Goal: Task Accomplishment & Management: Use online tool/utility

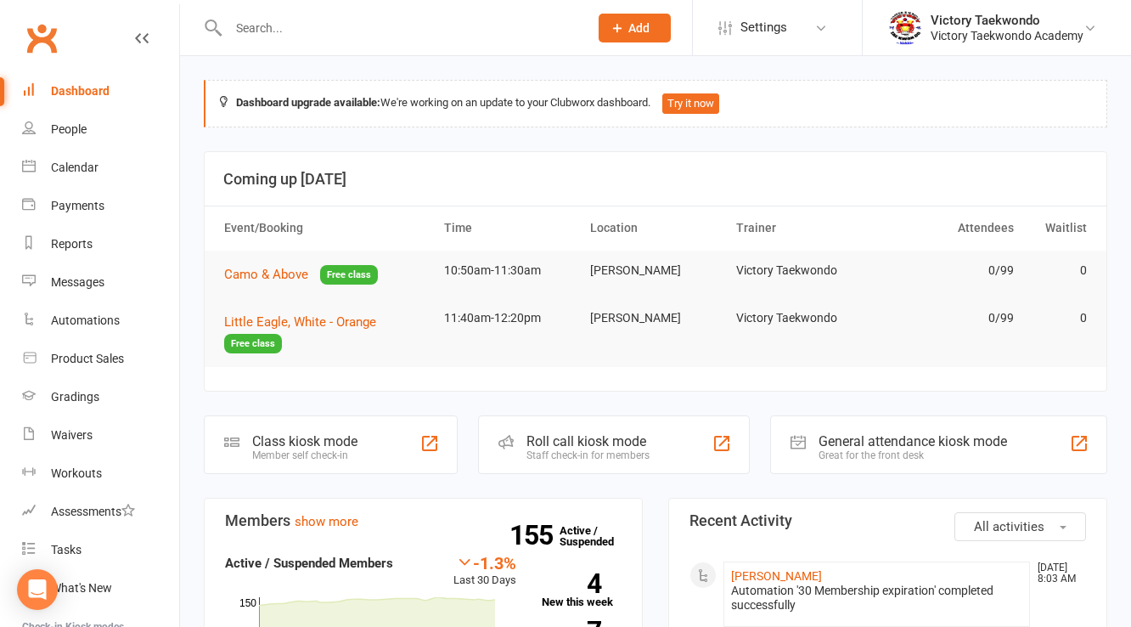
click at [293, 449] on div "Member self check-in" at bounding box center [304, 455] width 105 height 12
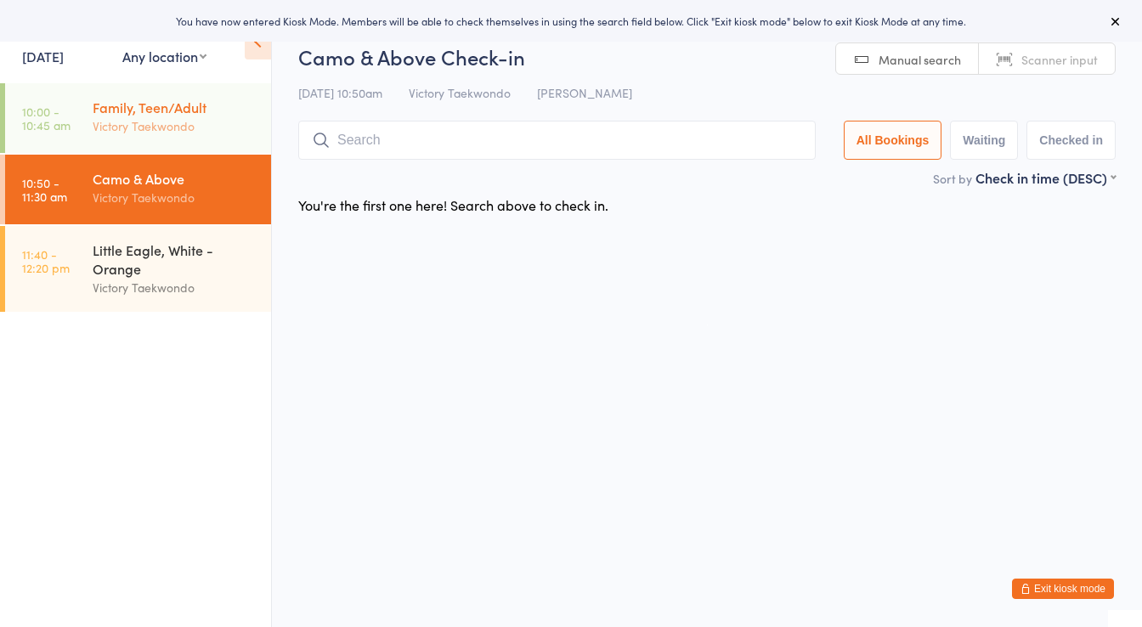
click at [127, 136] on div "Victory Taekwondo" at bounding box center [175, 126] width 164 height 20
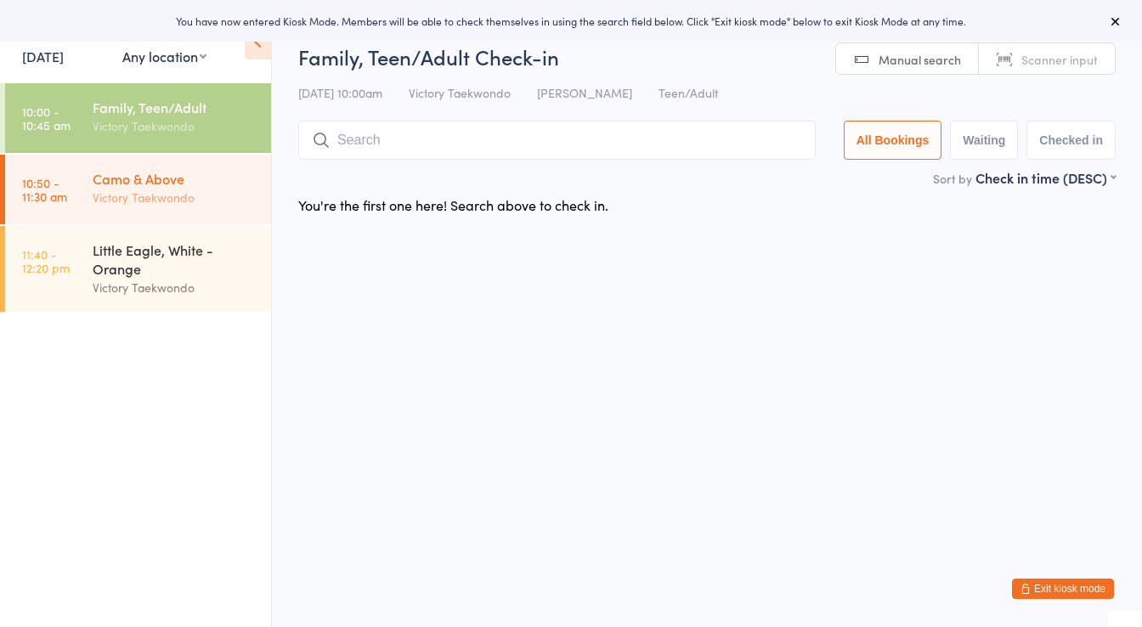
click at [173, 190] on div "Victory Taekwondo" at bounding box center [175, 198] width 164 height 20
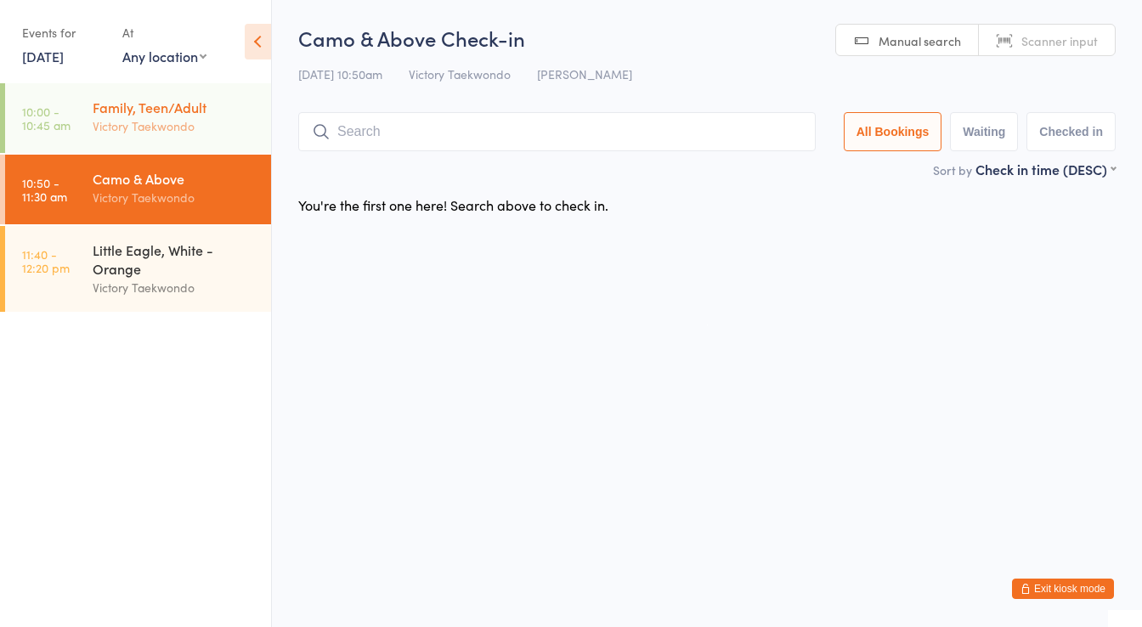
click at [102, 129] on div "Victory Taekwondo" at bounding box center [175, 126] width 164 height 20
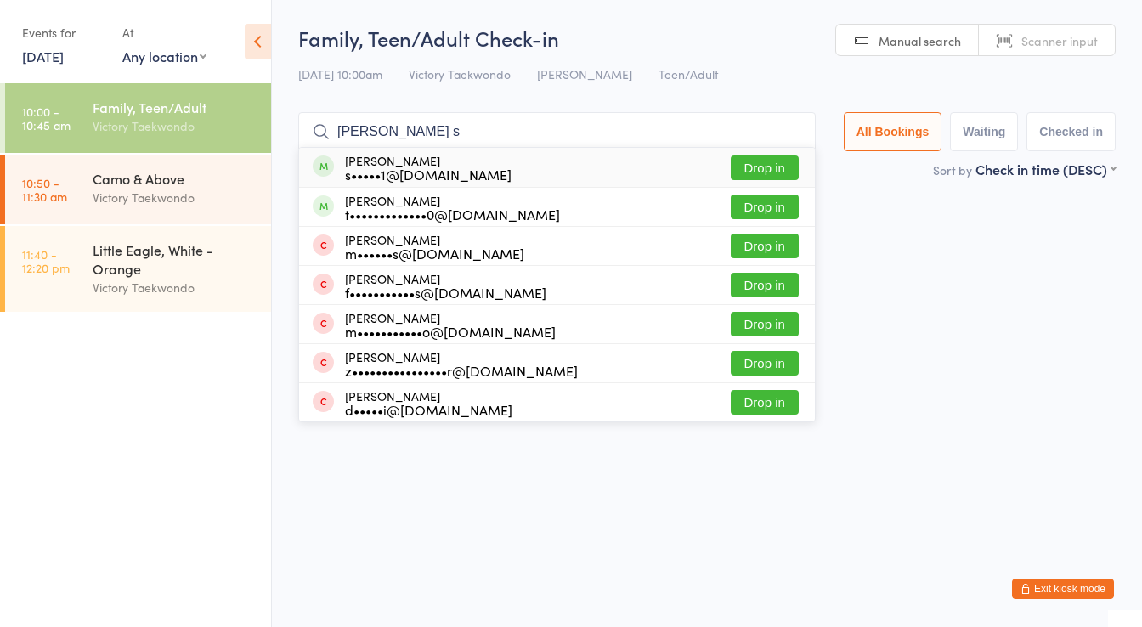
type input "dan s"
click at [636, 165] on div "Dan Swart s•••••1@tcnj.edu Drop in" at bounding box center [557, 167] width 516 height 39
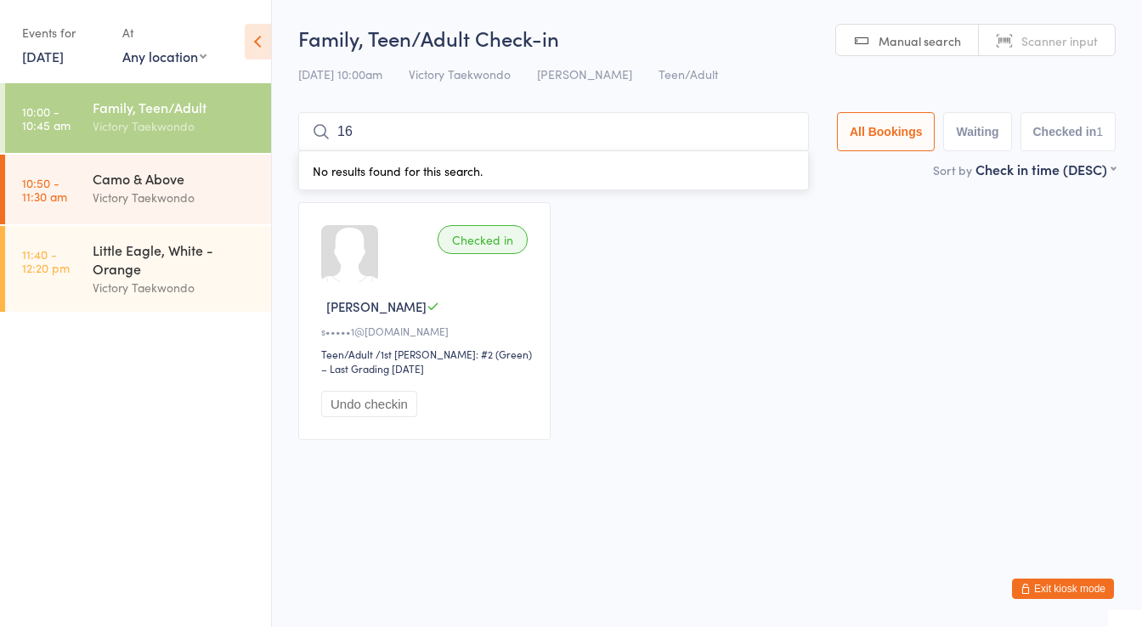
type input "1"
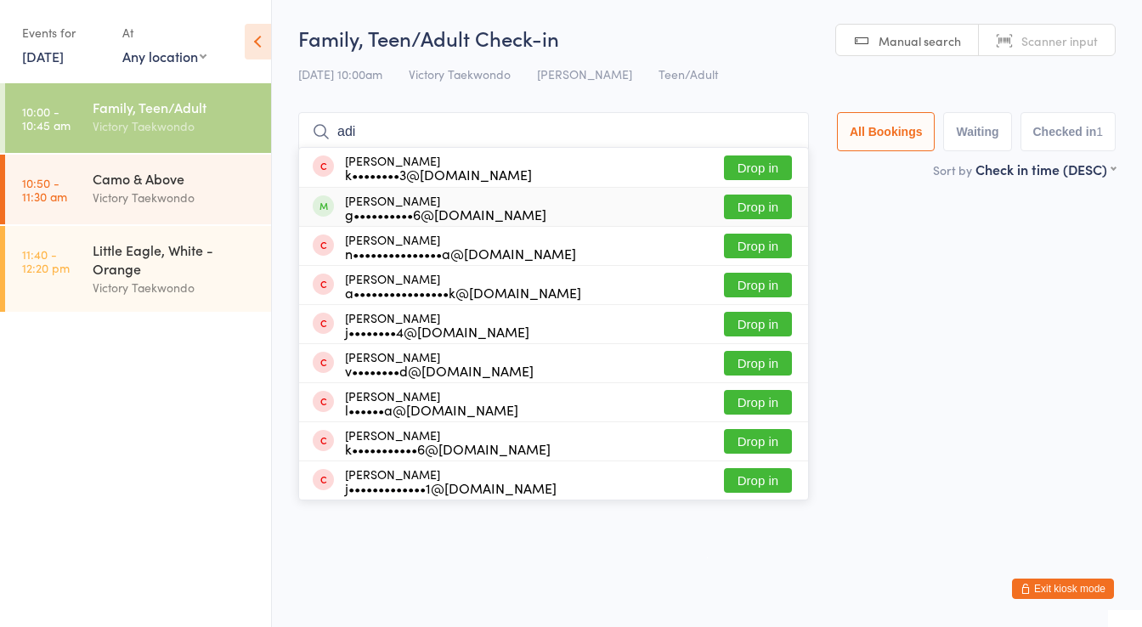
type input "adi"
click at [617, 213] on div "Aditya Gopi g••••••••••6@gmail.com Drop in" at bounding box center [553, 207] width 509 height 38
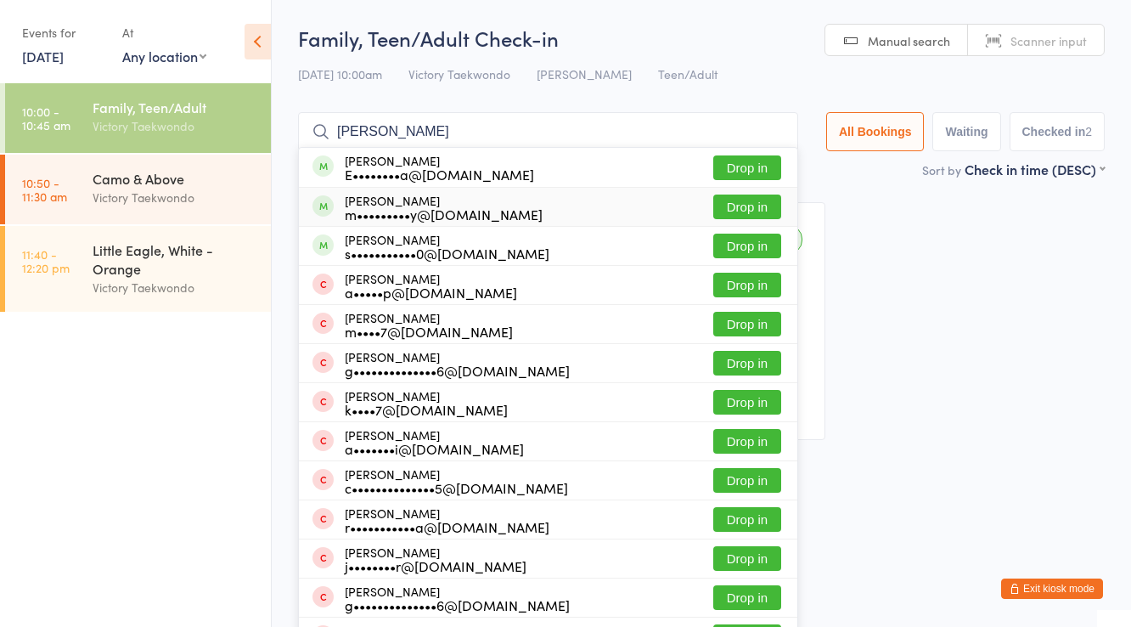
type input "mary"
click at [427, 207] on div "m•••••••••y@yahoo.com" at bounding box center [444, 214] width 198 height 14
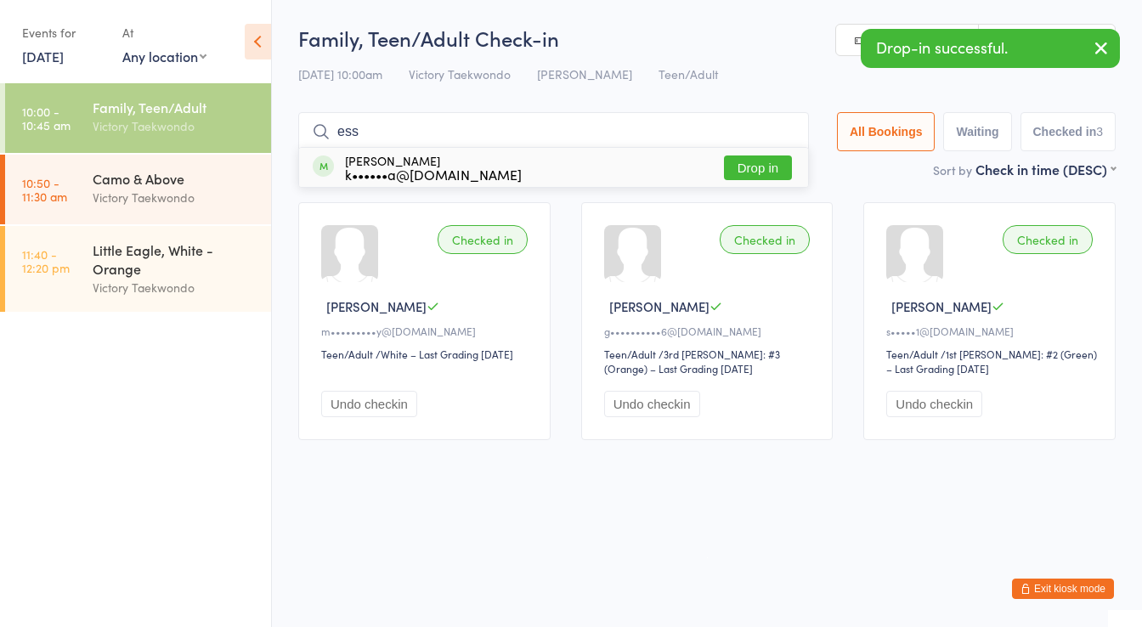
type input "ess"
click at [428, 162] on div "Esaam Baig k••••••a@gmail.com" at bounding box center [433, 167] width 177 height 27
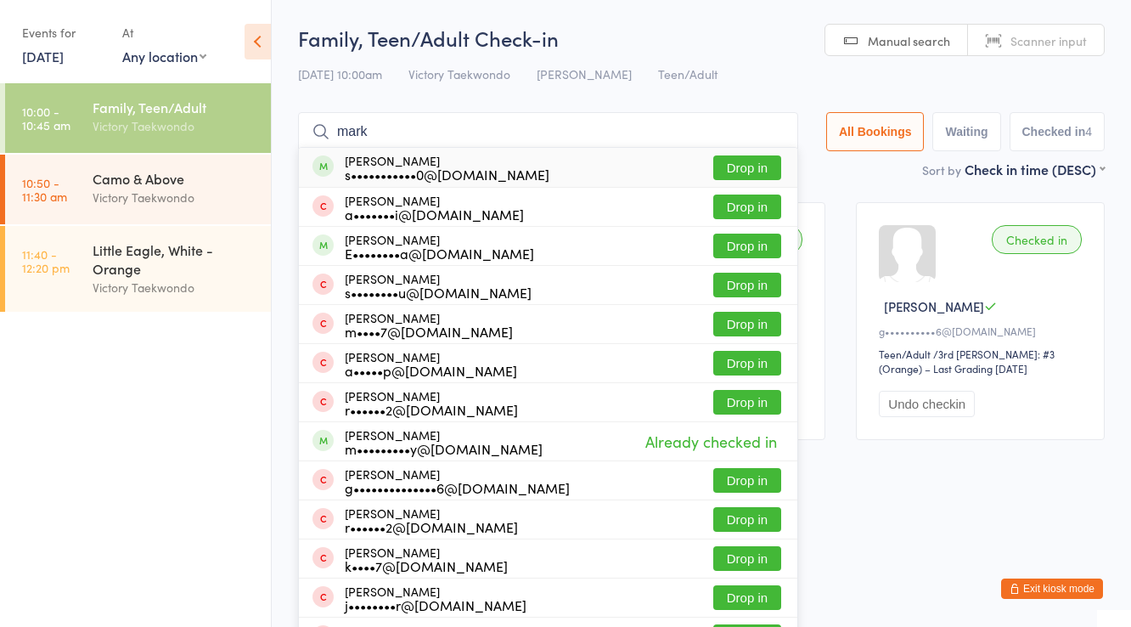
type input "mark"
click at [426, 163] on div "Mark Selin s•••••••••••0@icloud.com" at bounding box center [447, 167] width 205 height 27
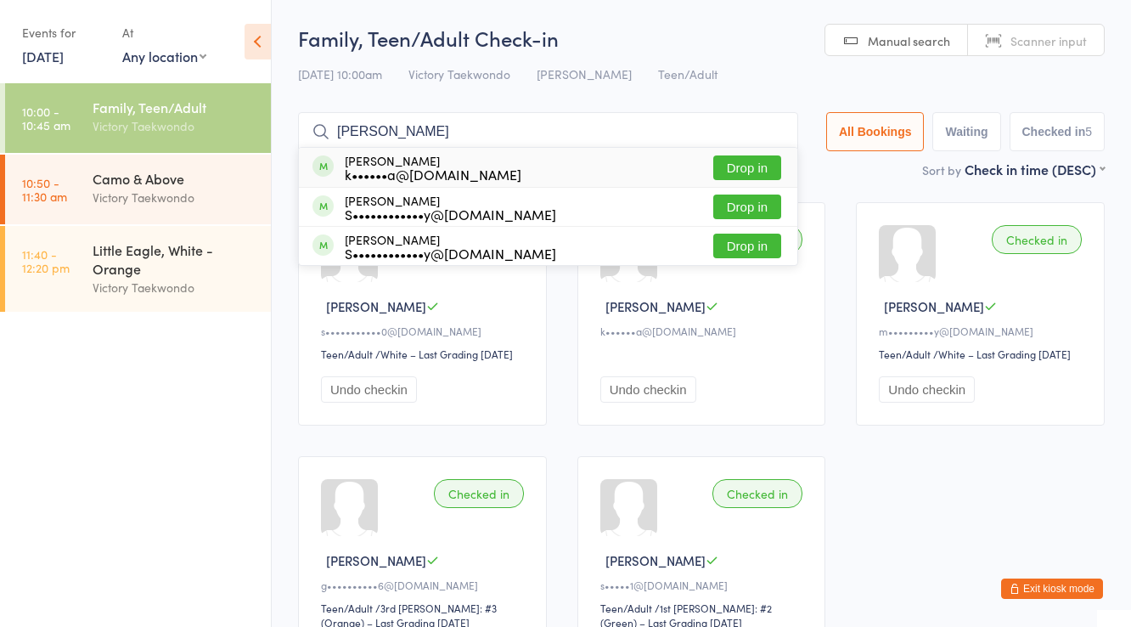
type input "zayaan"
click at [426, 163] on div "Zayaan Baig k••••••a@gmail.com" at bounding box center [433, 167] width 177 height 27
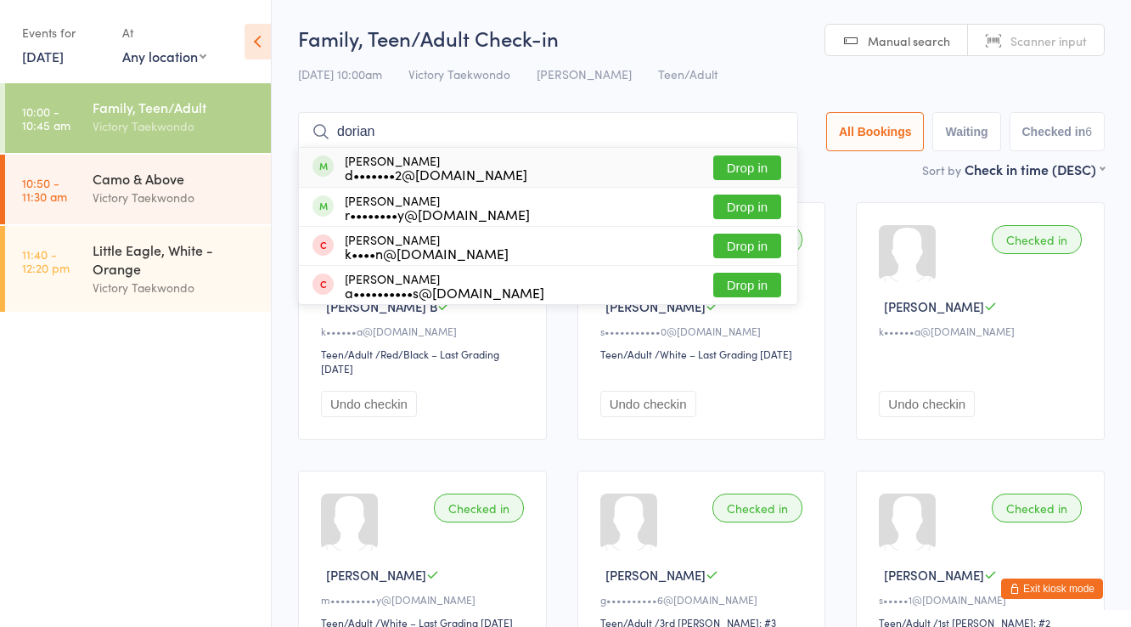
type input "dorian"
click at [426, 163] on div "Dorian Johnson d•••••••2@gmail.com" at bounding box center [436, 167] width 183 height 27
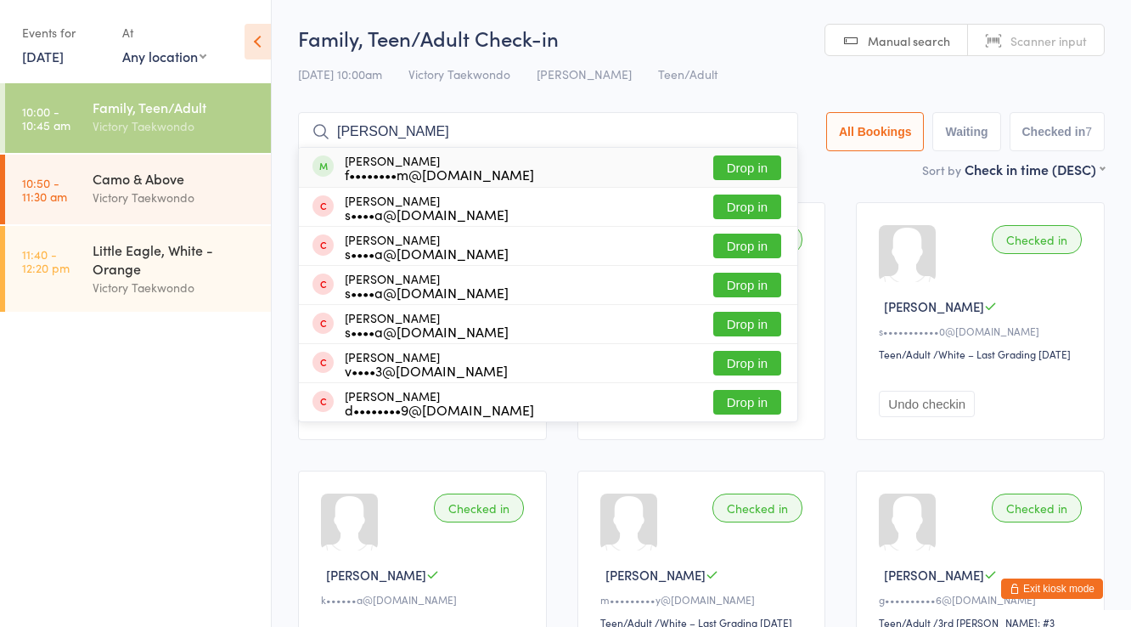
type input "mike"
click at [426, 163] on div "Mike Fuccillo f••••••••m@gmail.com" at bounding box center [439, 167] width 189 height 27
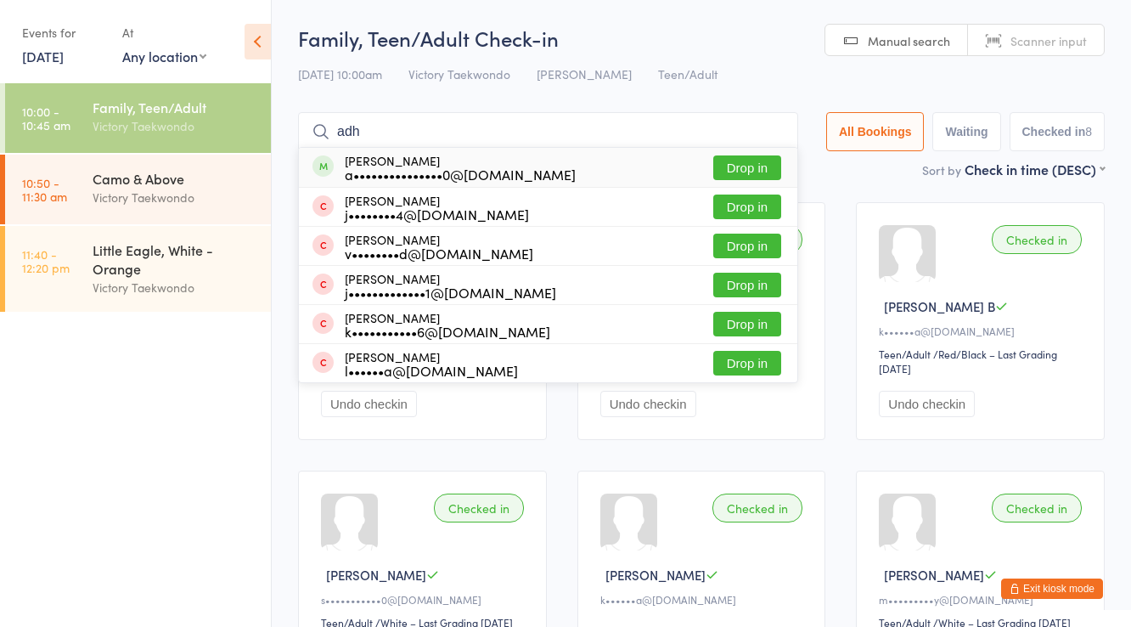
type input "adh"
click at [404, 178] on div "a•••••••••••••••0@yahoo.com" at bounding box center [460, 174] width 231 height 14
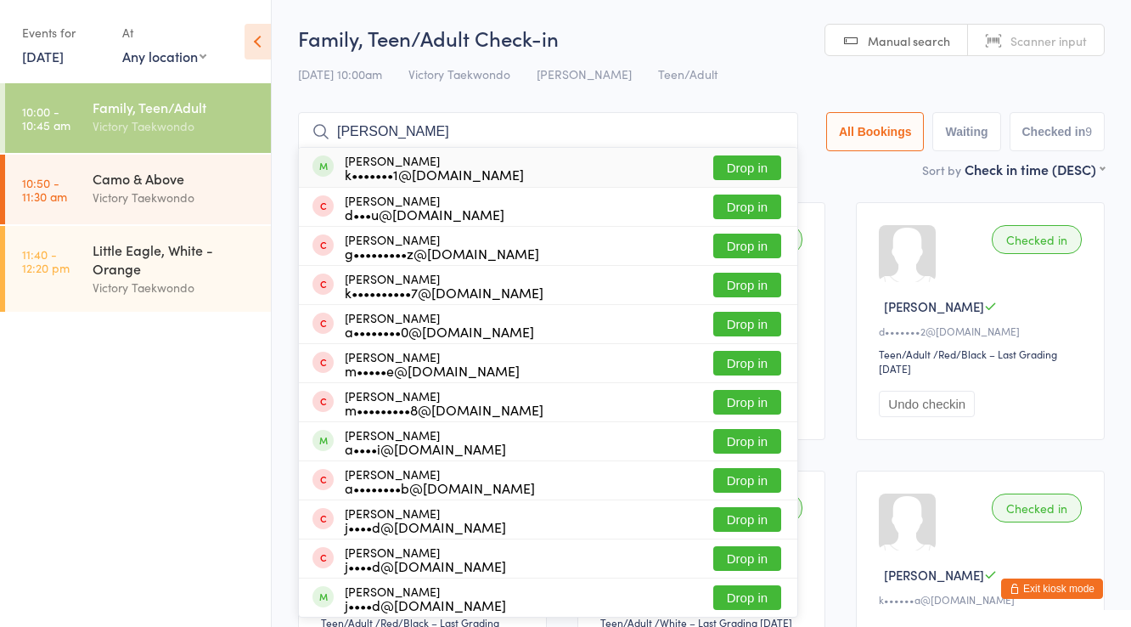
type input "andrew d"
click at [452, 161] on div "Andrew Dauber k•••••••1@hotmail.com" at bounding box center [434, 167] width 179 height 27
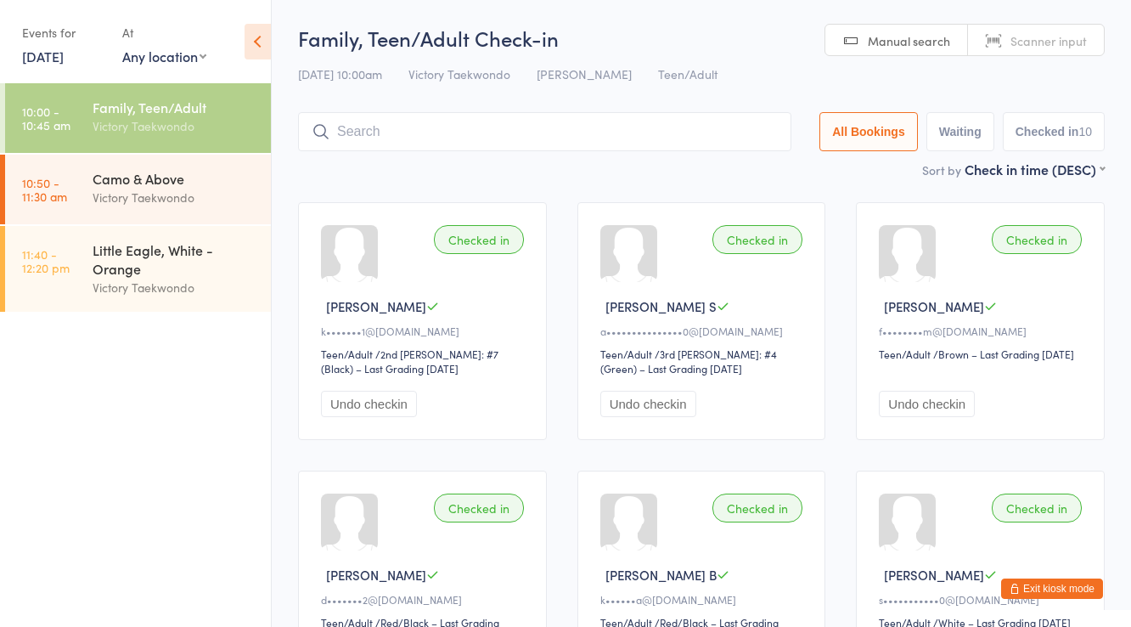
click at [64, 60] on link "16 Aug, 2025" at bounding box center [43, 56] width 42 height 19
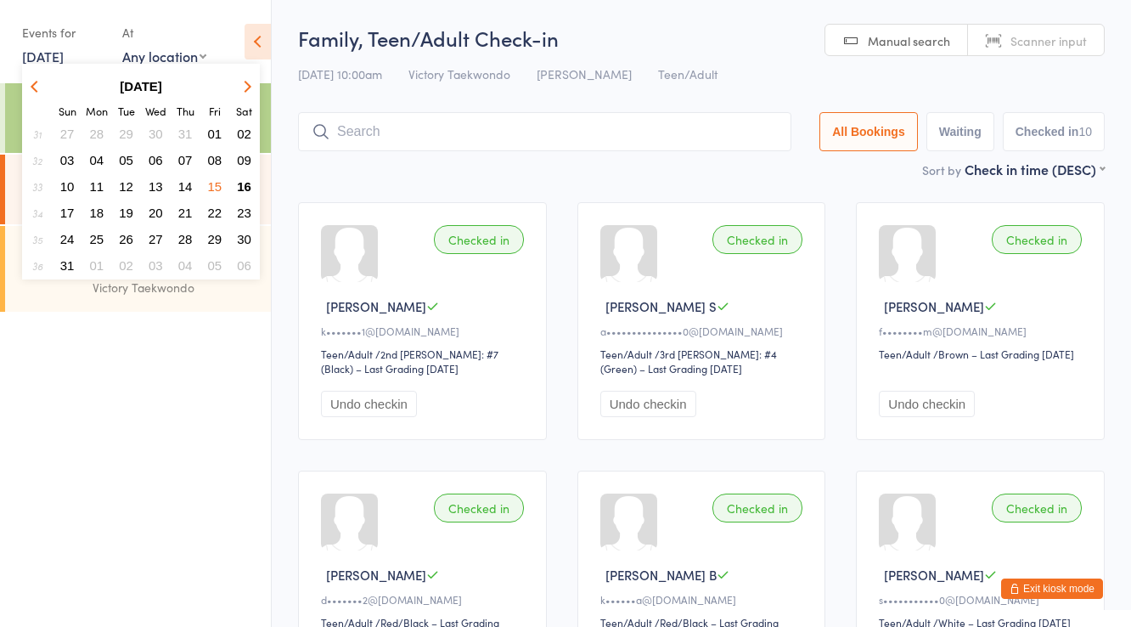
click at [211, 181] on span "15" at bounding box center [215, 186] width 14 height 14
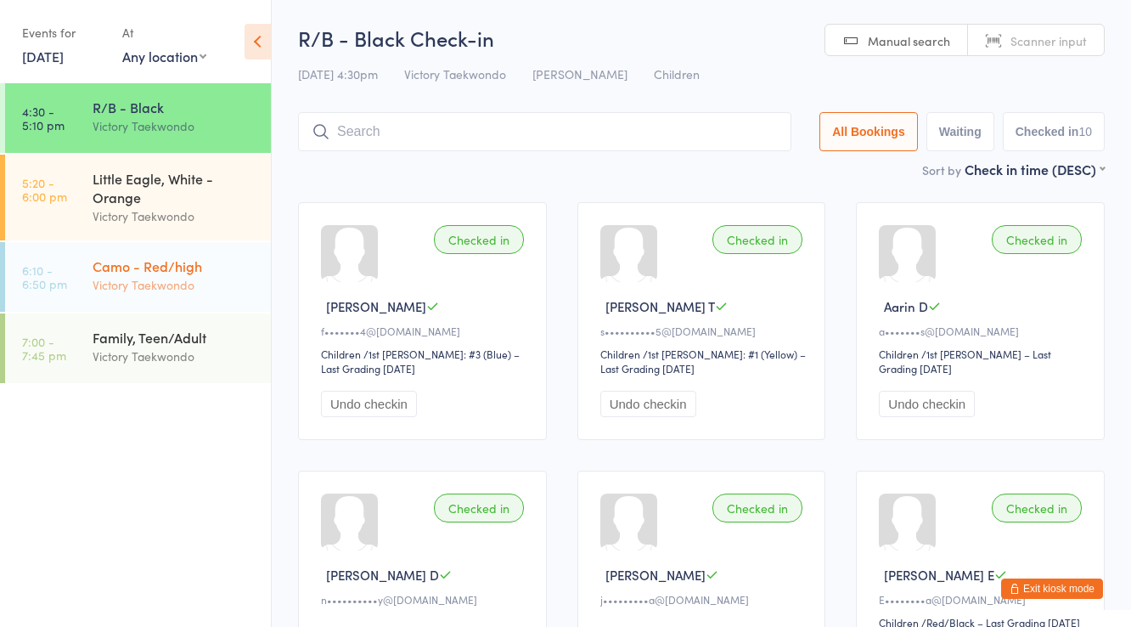
click at [215, 277] on div "Victory Taekwondo" at bounding box center [175, 285] width 164 height 20
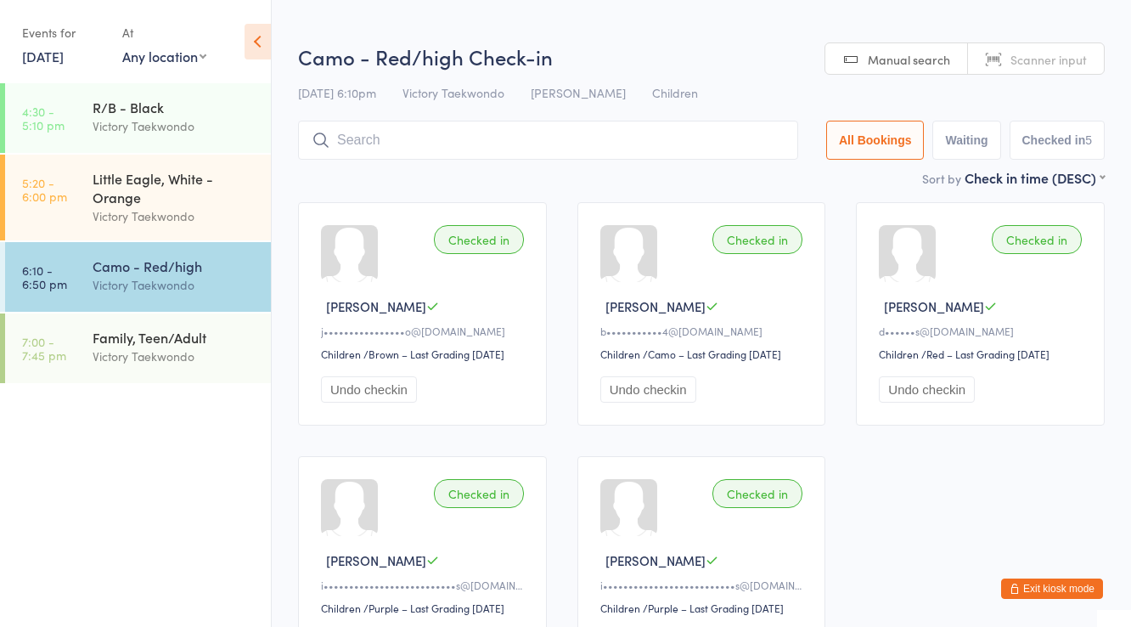
click at [536, 136] on input "search" at bounding box center [548, 140] width 500 height 39
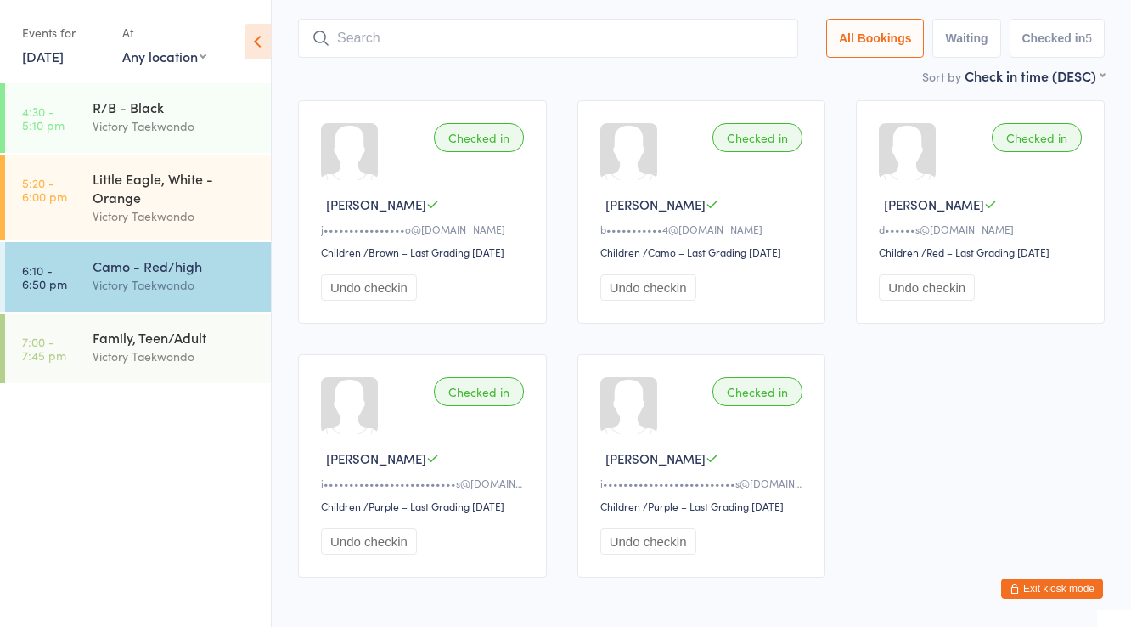
scroll to position [121, 0]
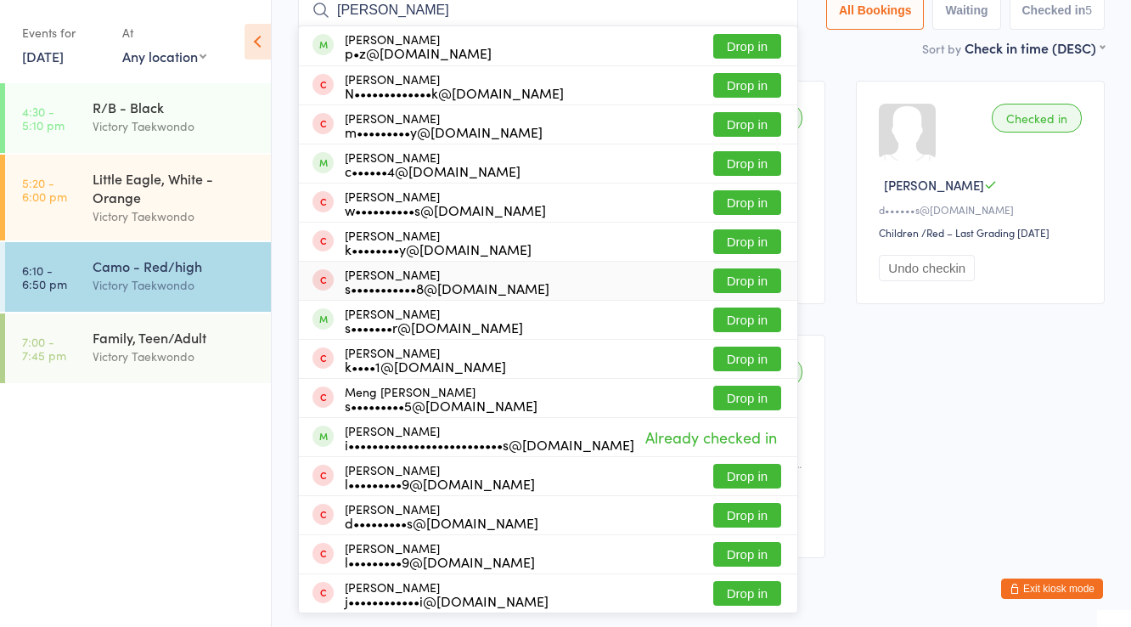
type input "liam"
click at [933, 393] on div "Checked in Jaime F j••••••••••••••••o@gmail.com Children Children / Brown – Las…" at bounding box center [702, 319] width 838 height 508
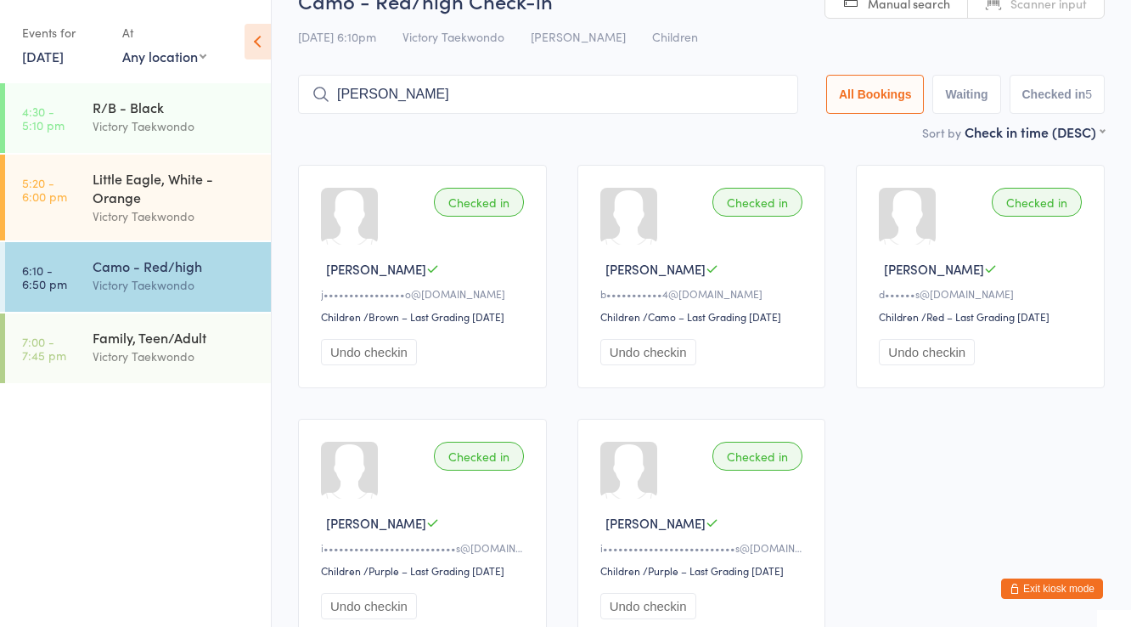
scroll to position [0, 0]
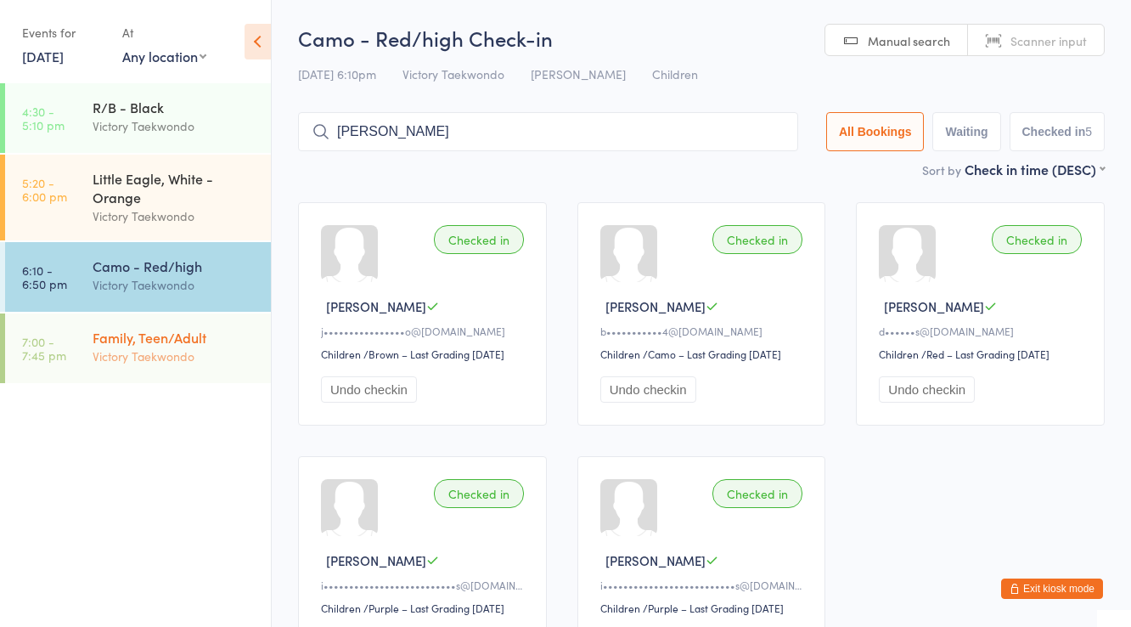
click at [180, 340] on div "Family, Teen/Adult" at bounding box center [175, 337] width 164 height 19
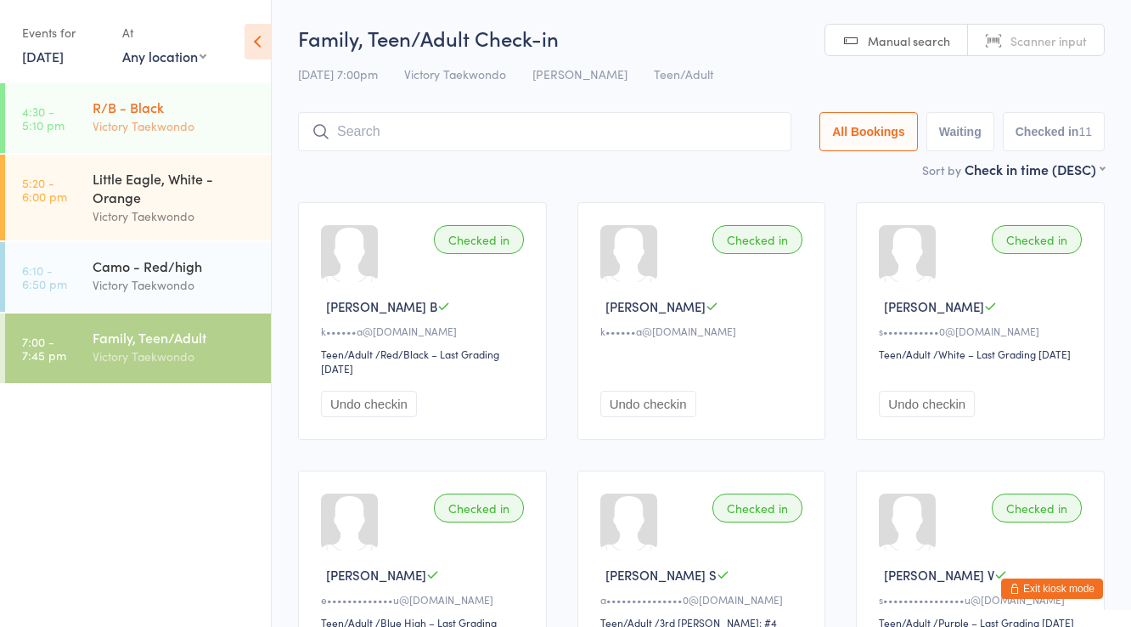
click at [135, 144] on div "R/B - Black Victory Taekwondo" at bounding box center [182, 116] width 178 height 67
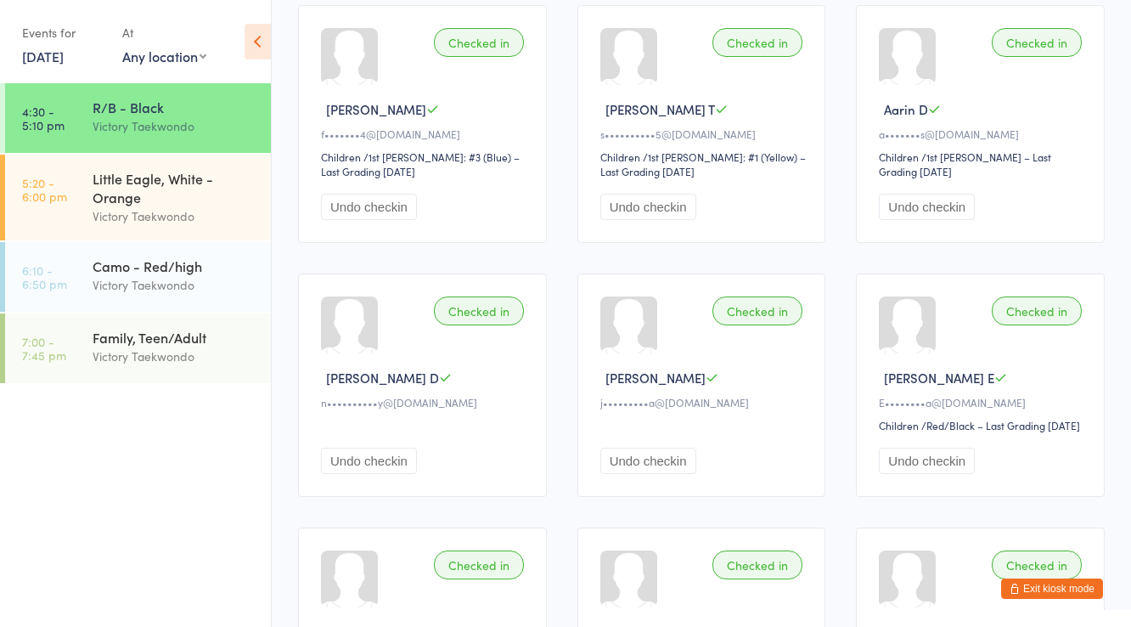
scroll to position [204, 0]
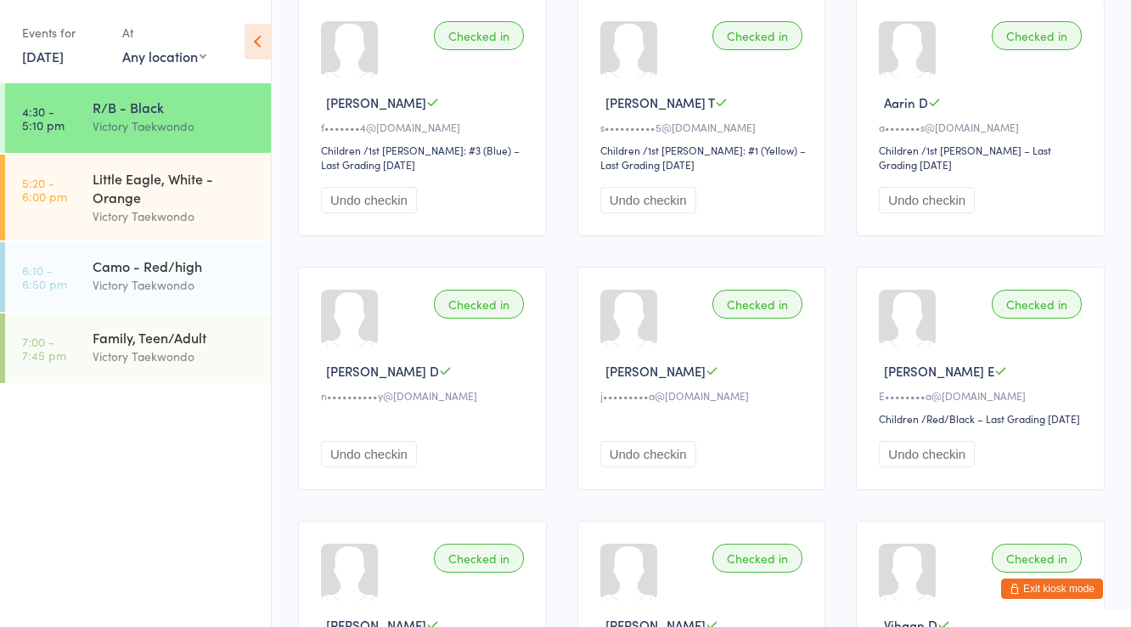
click at [64, 56] on link "15 Aug, 2025" at bounding box center [43, 56] width 42 height 19
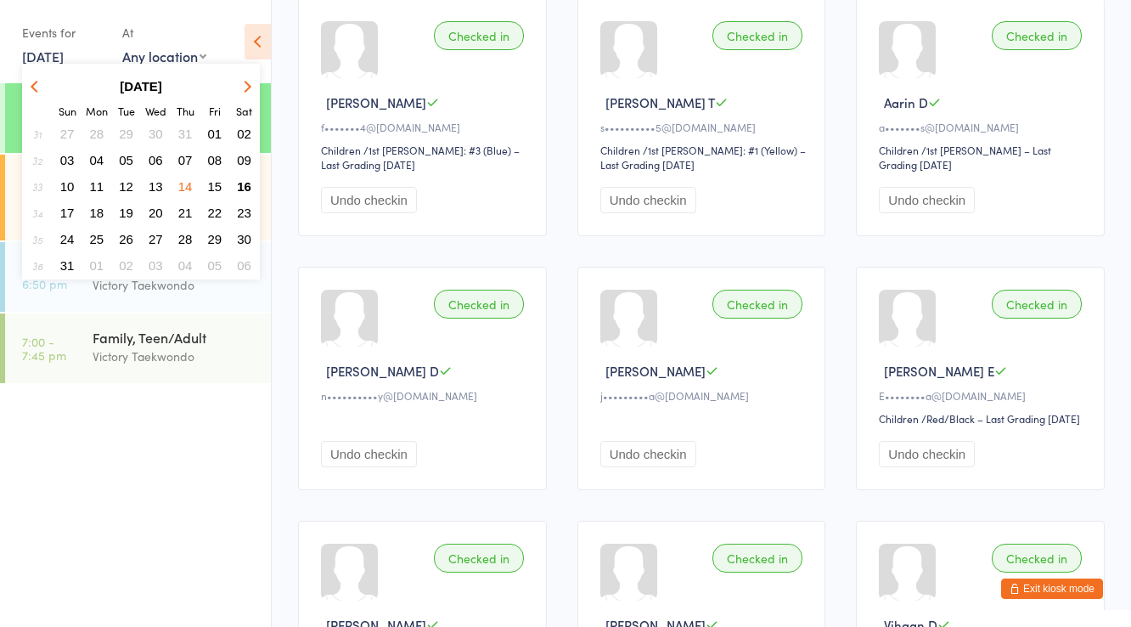
click at [233, 178] on button "16" at bounding box center [244, 186] width 26 height 23
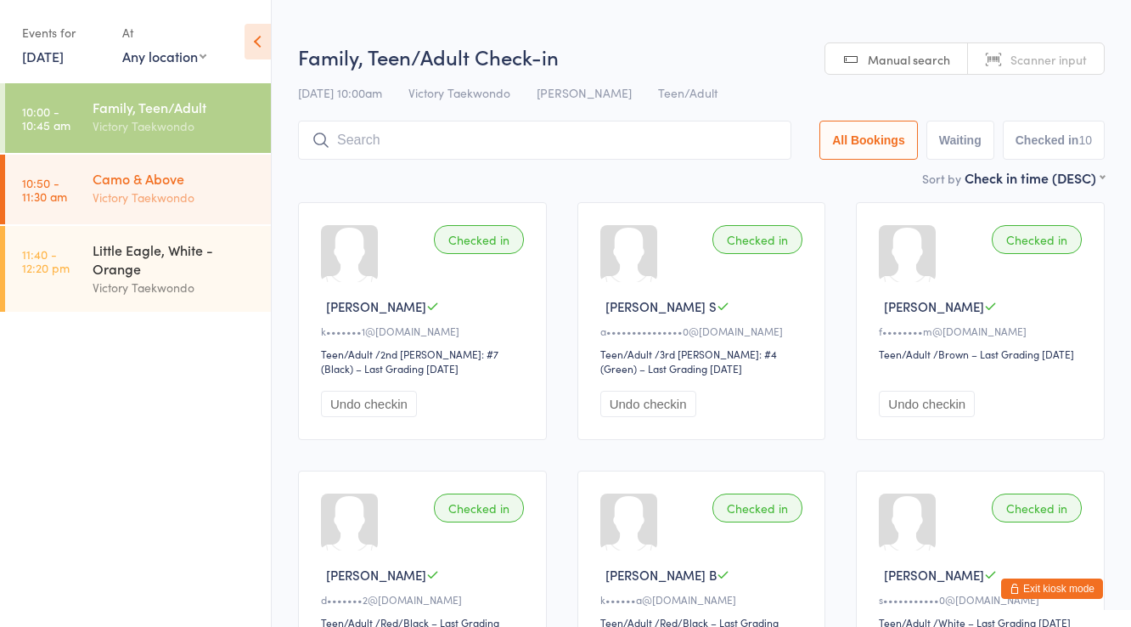
click at [204, 211] on div "Camo & Above Victory Taekwondo" at bounding box center [182, 188] width 178 height 67
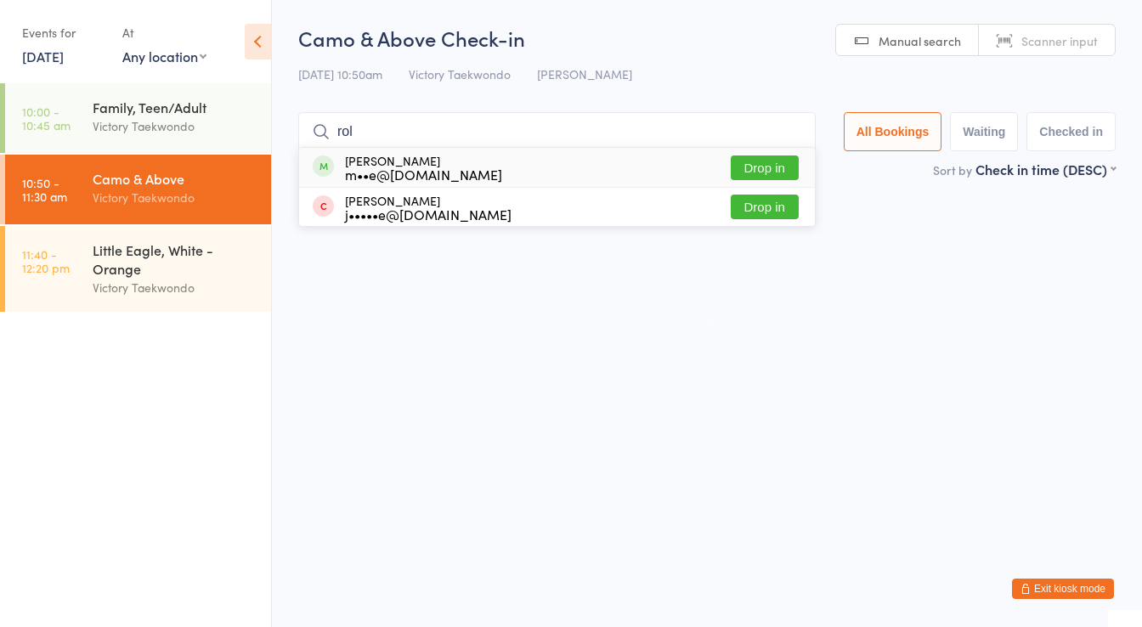
type input "rol"
click at [421, 156] on div "Roland Menche m••e@michaelmenche.com" at bounding box center [423, 167] width 157 height 27
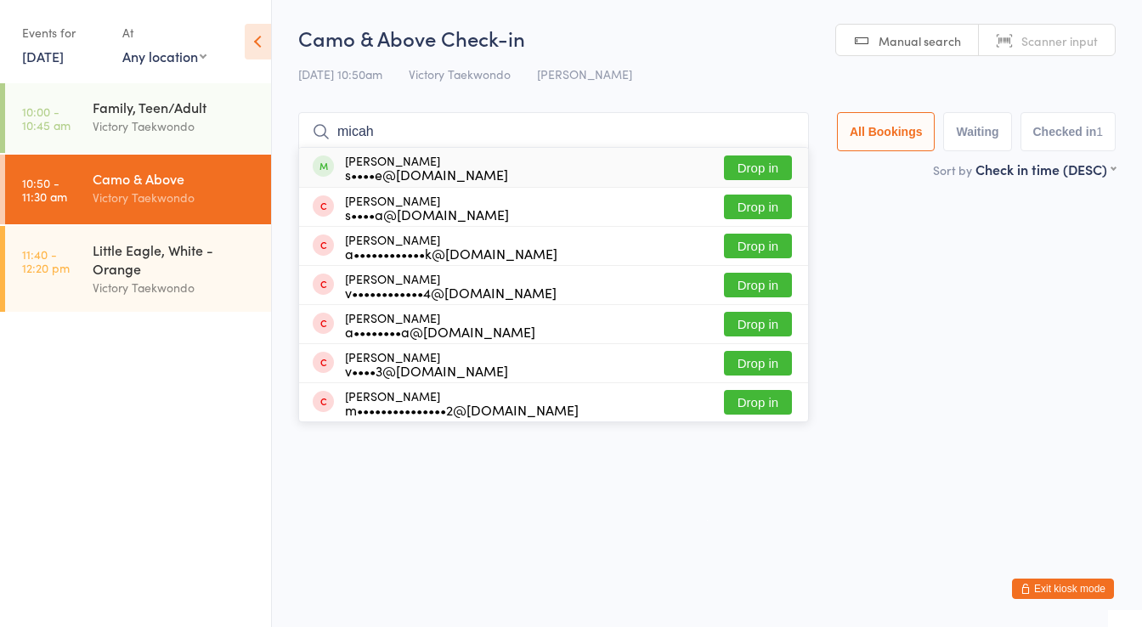
type input "micah"
click at [426, 157] on div "Micah Heise s••••e@gmail.com" at bounding box center [426, 167] width 163 height 27
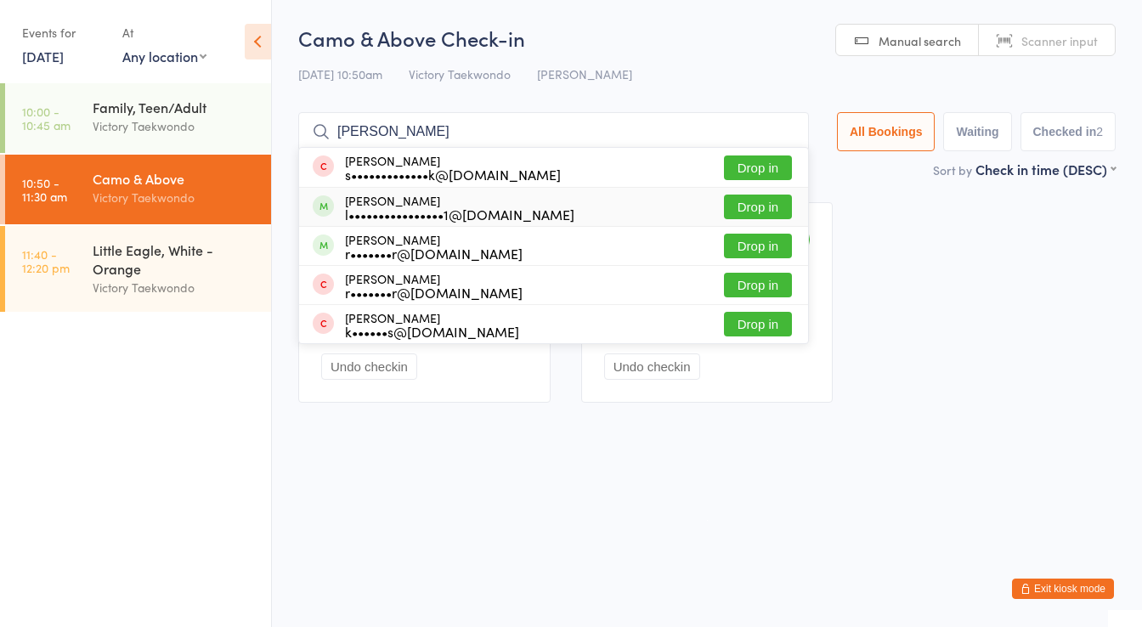
type input "simon"
click at [431, 198] on div "Simon Walter l••••••••••••••••1@gmail.com" at bounding box center [459, 207] width 229 height 27
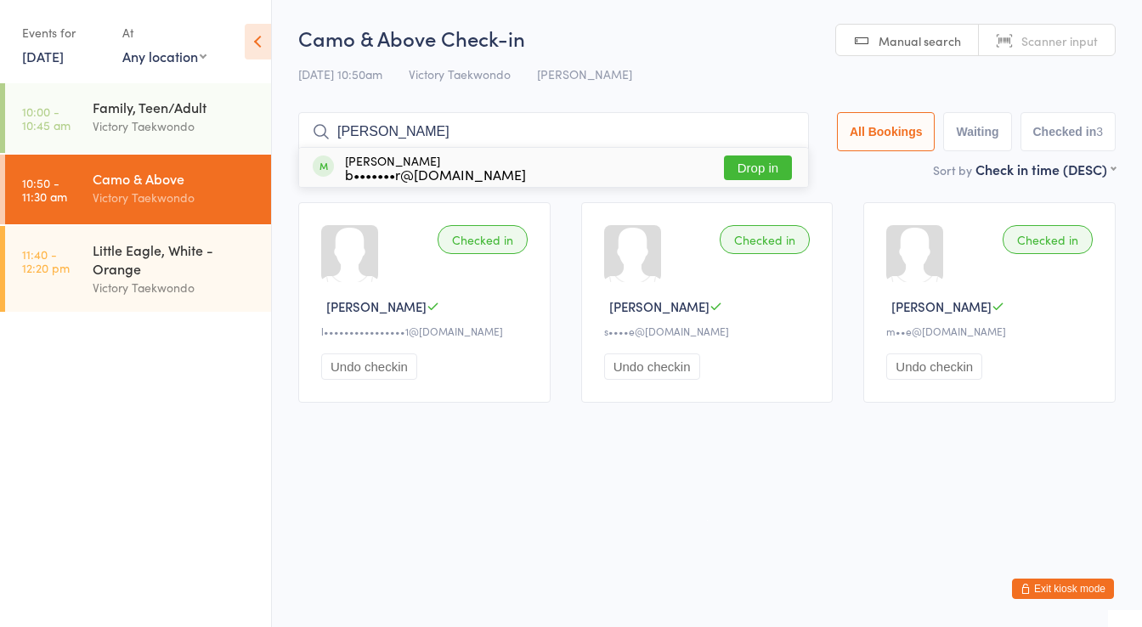
click at [467, 143] on input "gustav" at bounding box center [553, 131] width 510 height 39
type input "gustav"
click at [448, 167] on div "b•••••••r@hotmail.com" at bounding box center [435, 174] width 181 height 14
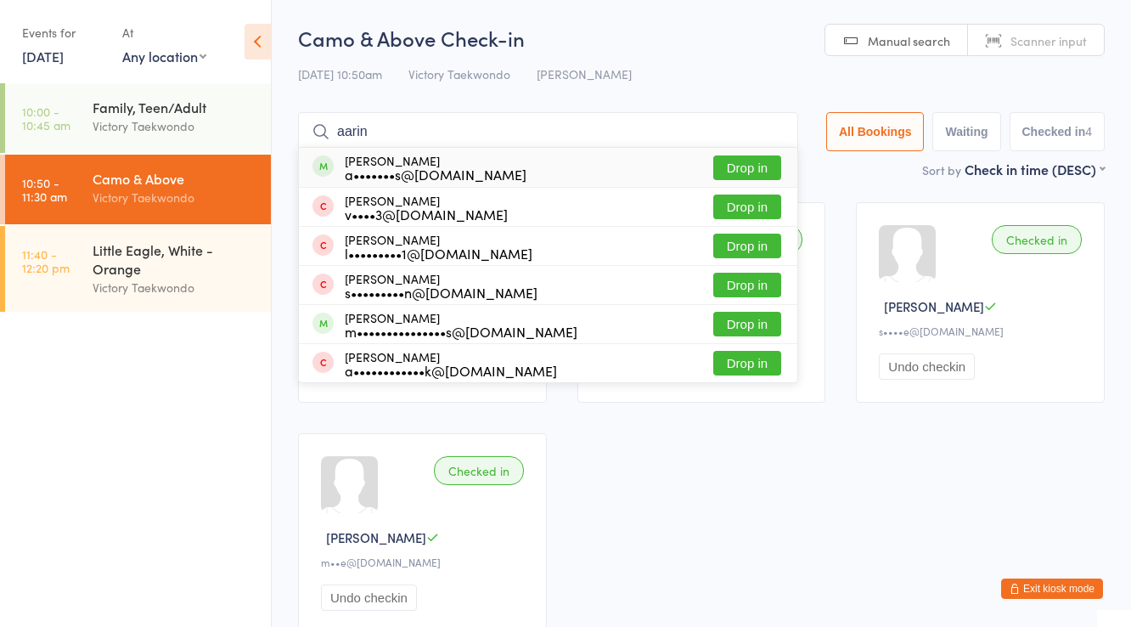
type input "aarin"
click at [498, 160] on div "Aarin Das a•••••••s@icloud.com Drop in" at bounding box center [548, 167] width 499 height 39
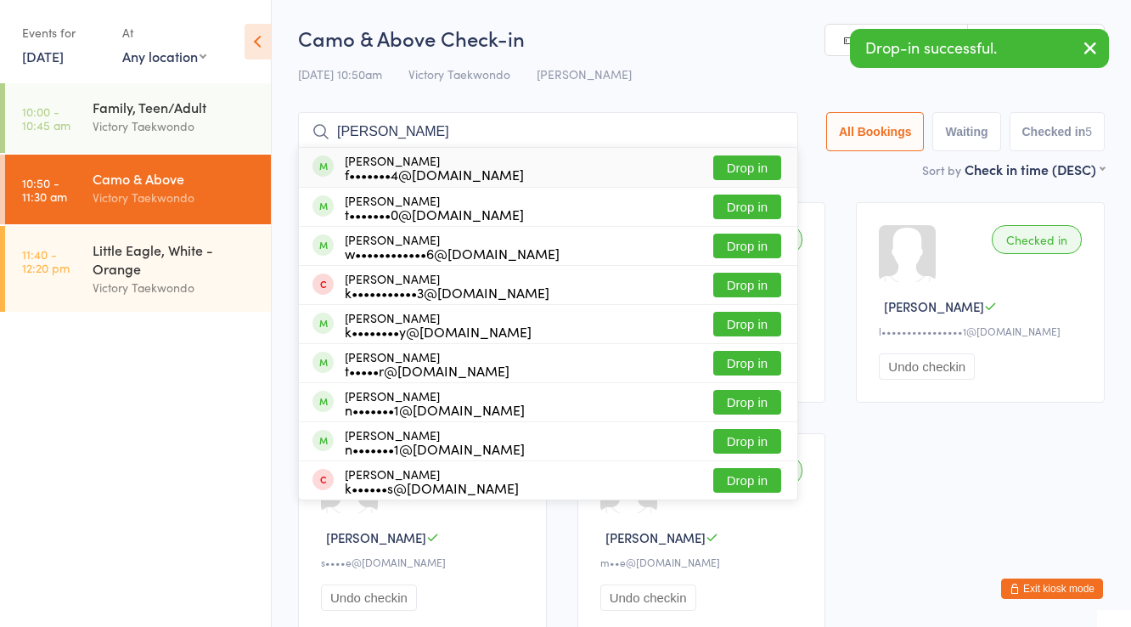
type input "joshua"
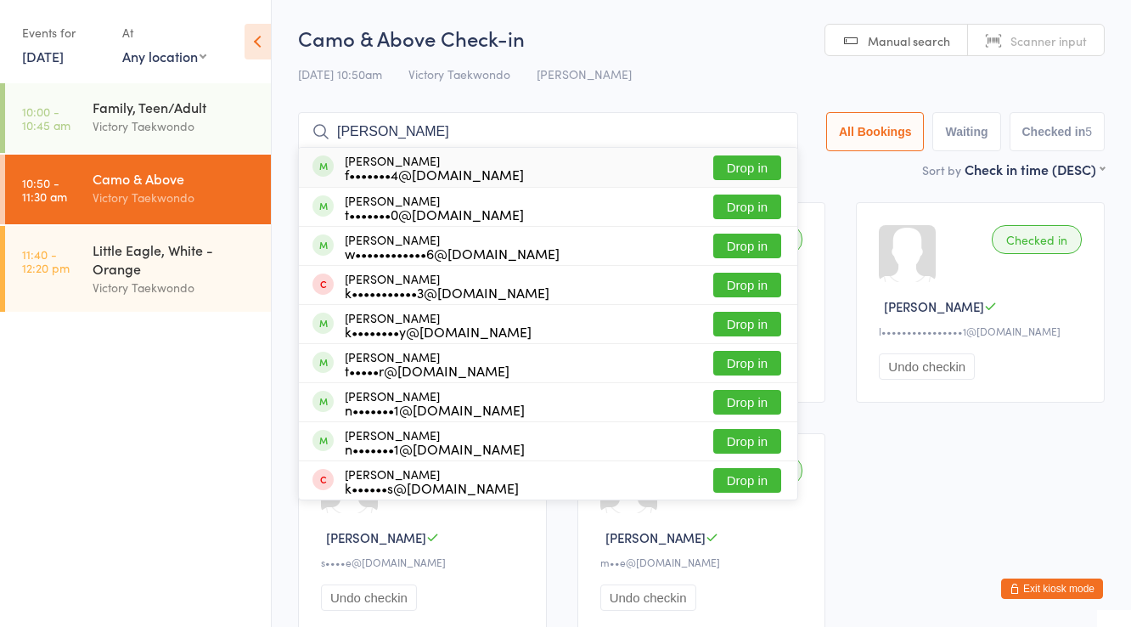
click at [498, 160] on div "Joshua Donawa f•••••••4@yahoo.com Drop in" at bounding box center [548, 167] width 499 height 39
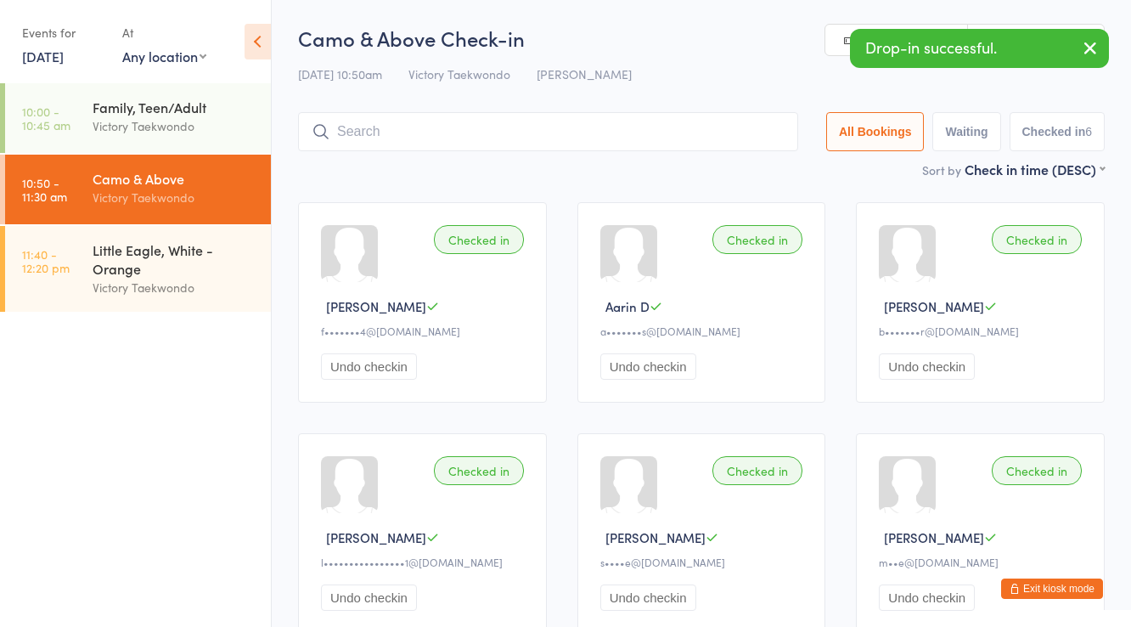
click at [372, 357] on button "Undo checkin" at bounding box center [369, 366] width 96 height 26
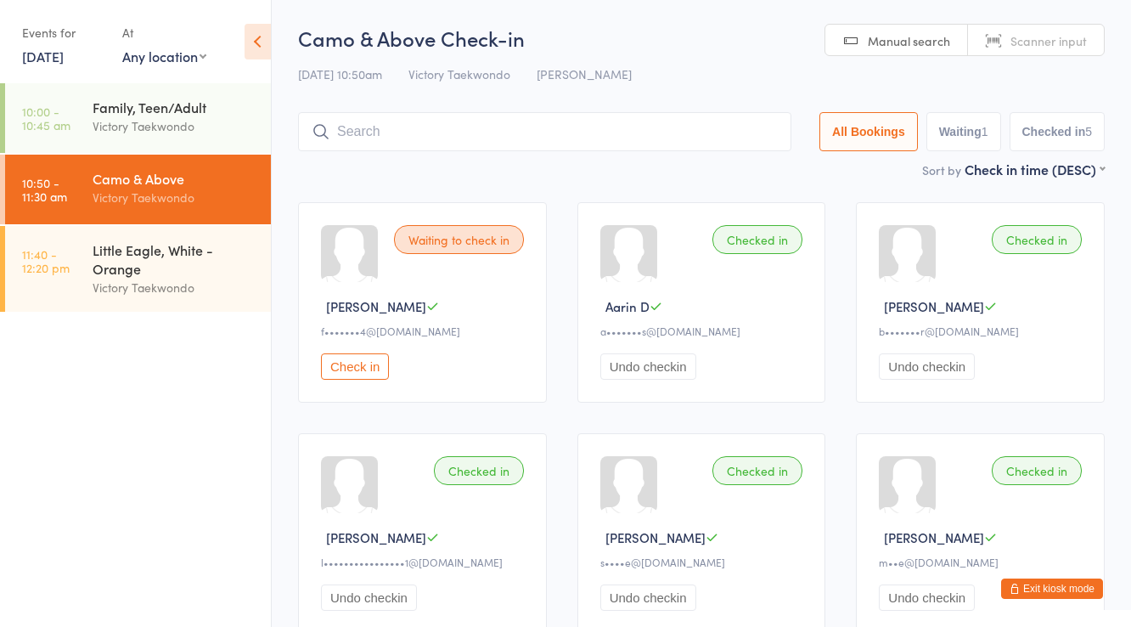
click at [421, 108] on div "Camo & Above Check-in 16 Aug 10:50am Victory Taekwondo Pennington Manual search…" at bounding box center [701, 92] width 807 height 136
click at [401, 112] on input "search" at bounding box center [544, 131] width 493 height 39
click at [975, 134] on button "Waiting 1" at bounding box center [964, 131] width 75 height 39
select select "0"
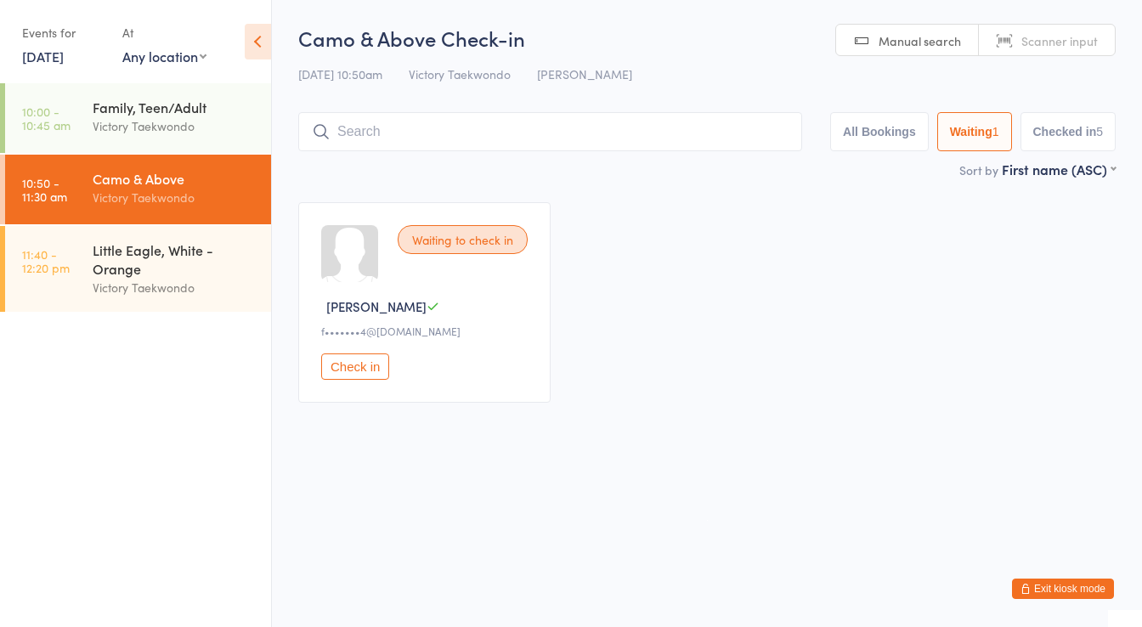
drag, startPoint x: 506, startPoint y: 279, endPoint x: 426, endPoint y: 292, distance: 81.8
click at [426, 292] on div "Waiting to check in Joshua D f•••••••4@yahoo.com Check in" at bounding box center [424, 302] width 252 height 200
click at [366, 148] on input "search" at bounding box center [550, 131] width 504 height 39
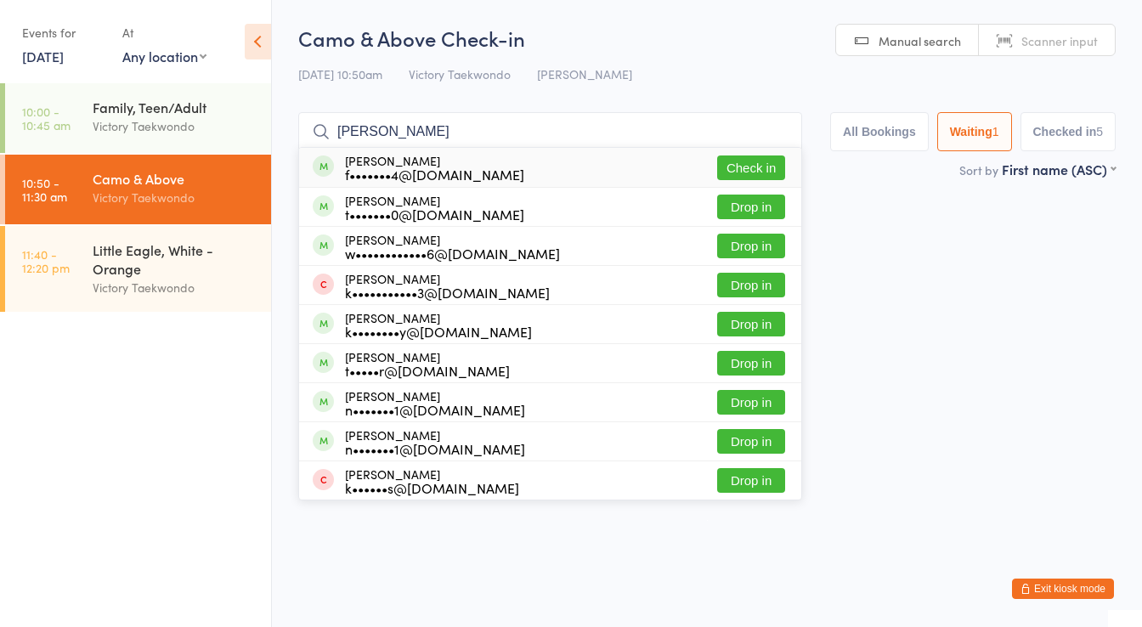
type input "joshua"
click at [962, 257] on div "Waiting to check in Joshua D f•••••••4@yahoo.com Check in" at bounding box center [707, 302] width 848 height 231
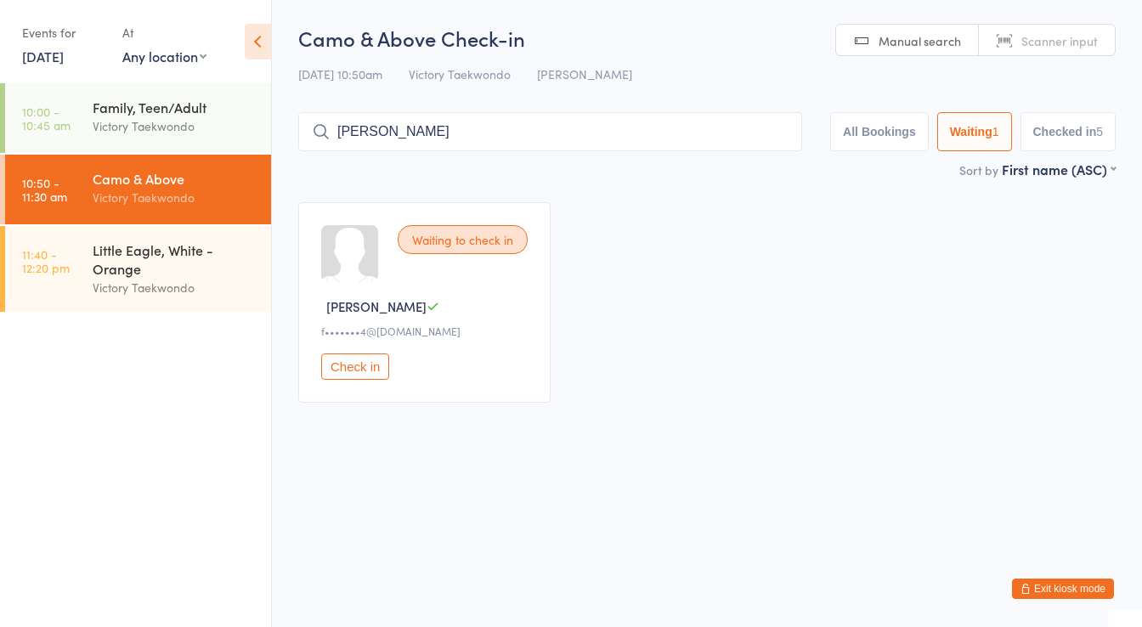
click at [1033, 129] on button "Checked in 5" at bounding box center [1068, 131] width 96 height 39
select select "5"
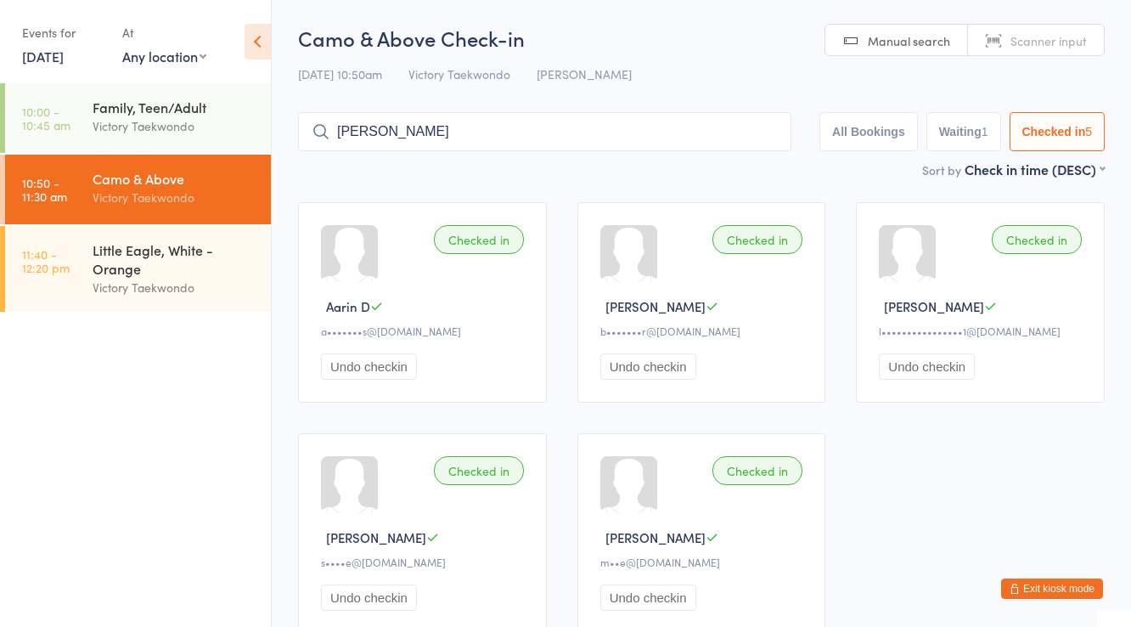
scroll to position [68, 0]
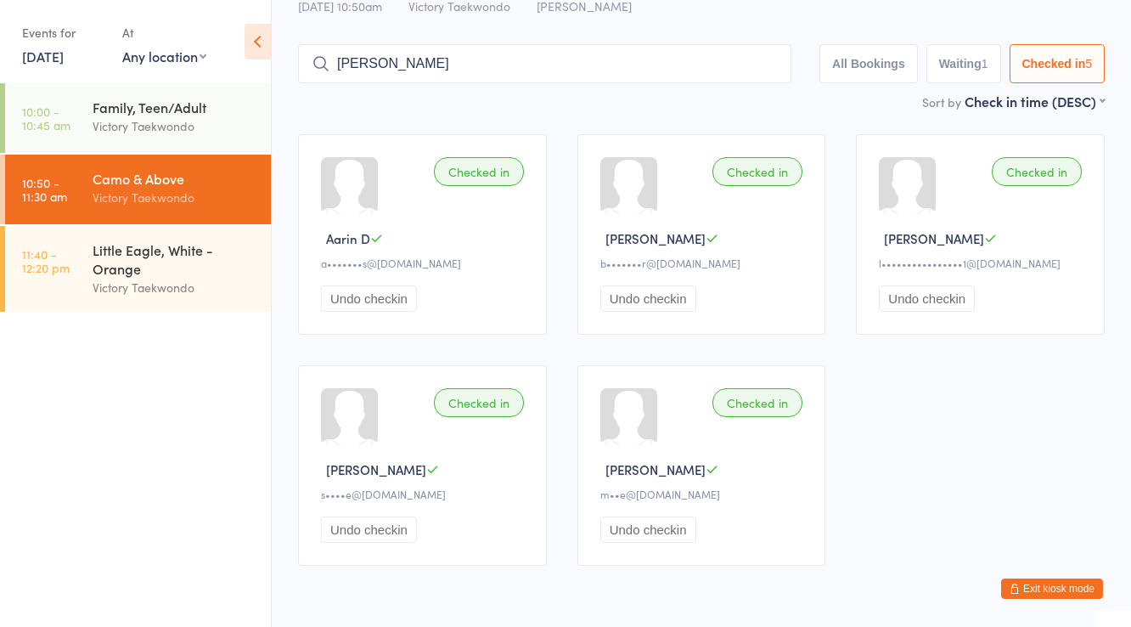
click at [523, 74] on input "joshua" at bounding box center [544, 63] width 493 height 39
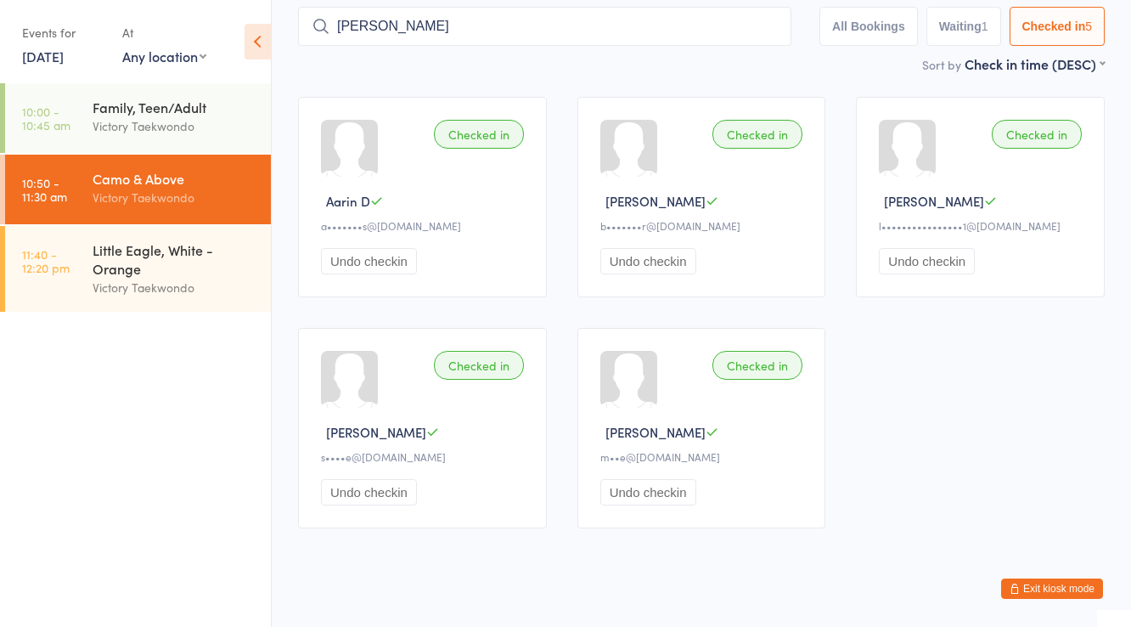
scroll to position [112, 0]
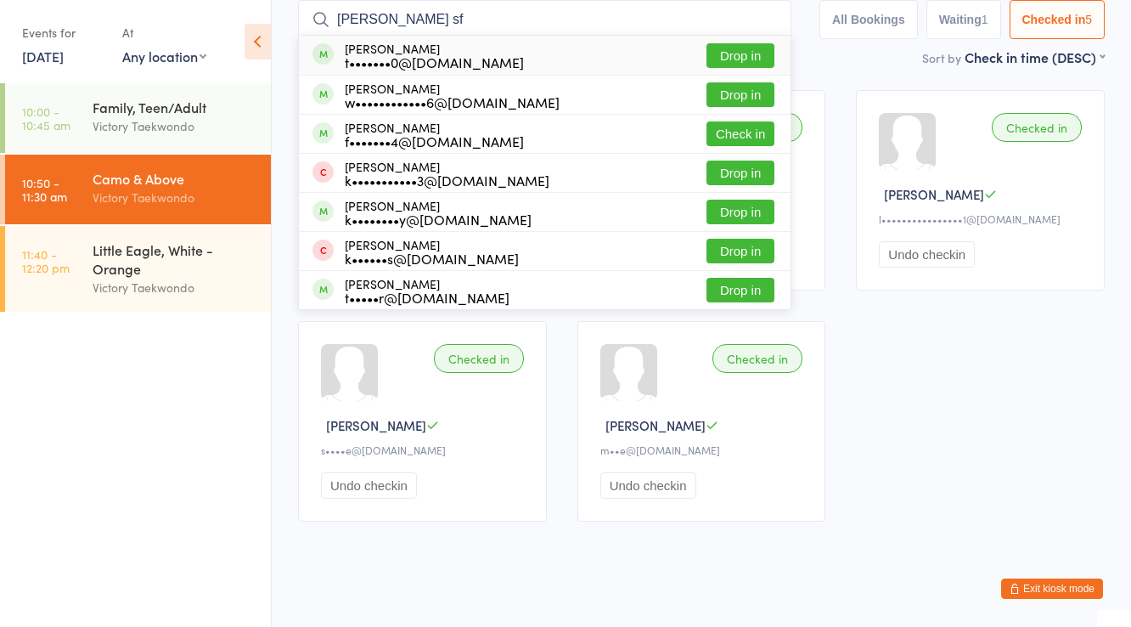
type input "joshua sf"
click at [522, 65] on div "Joshua Sferra t•••••••0@gmail.com Drop in" at bounding box center [545, 55] width 492 height 39
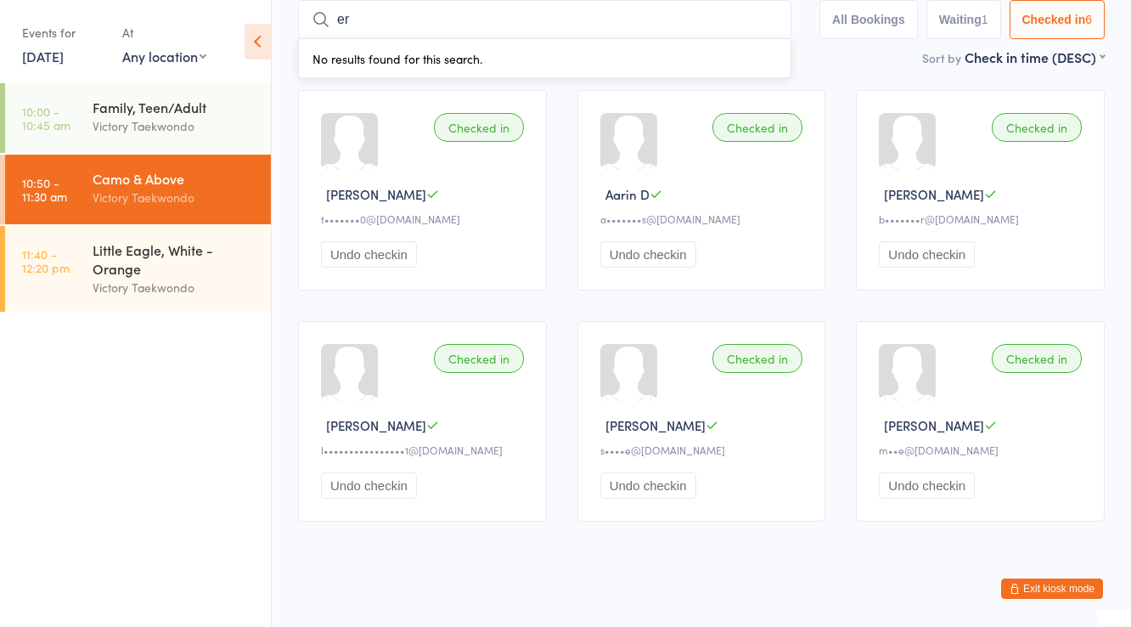
type input "e"
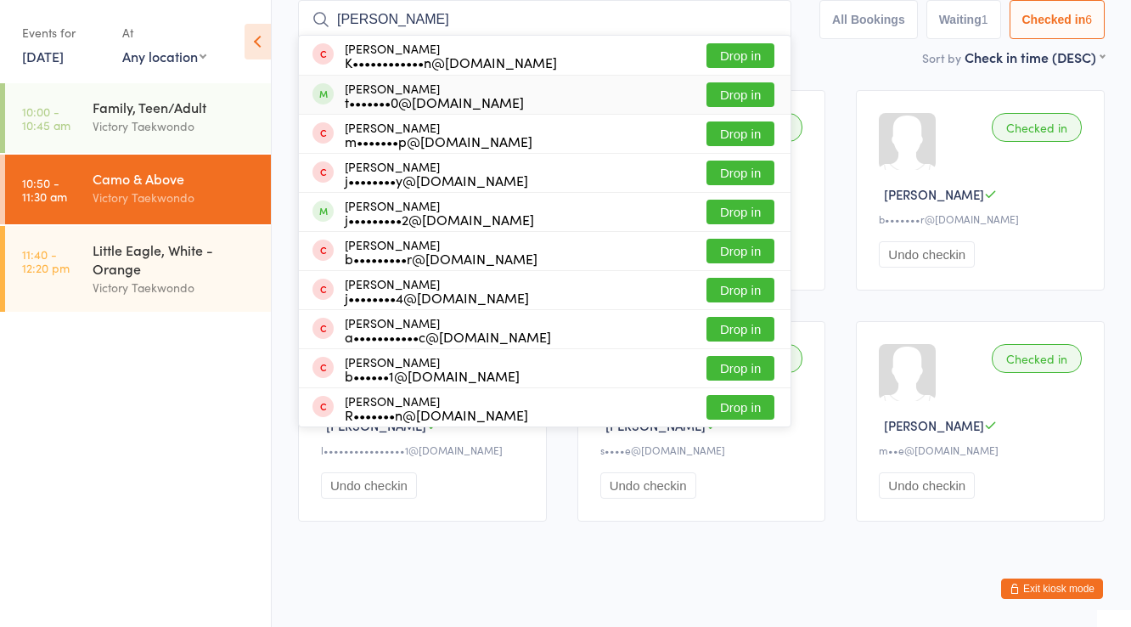
type input "ryan"
click at [538, 93] on div "Ryan Sferra t•••••••0@gmail.com Drop in" at bounding box center [545, 95] width 492 height 38
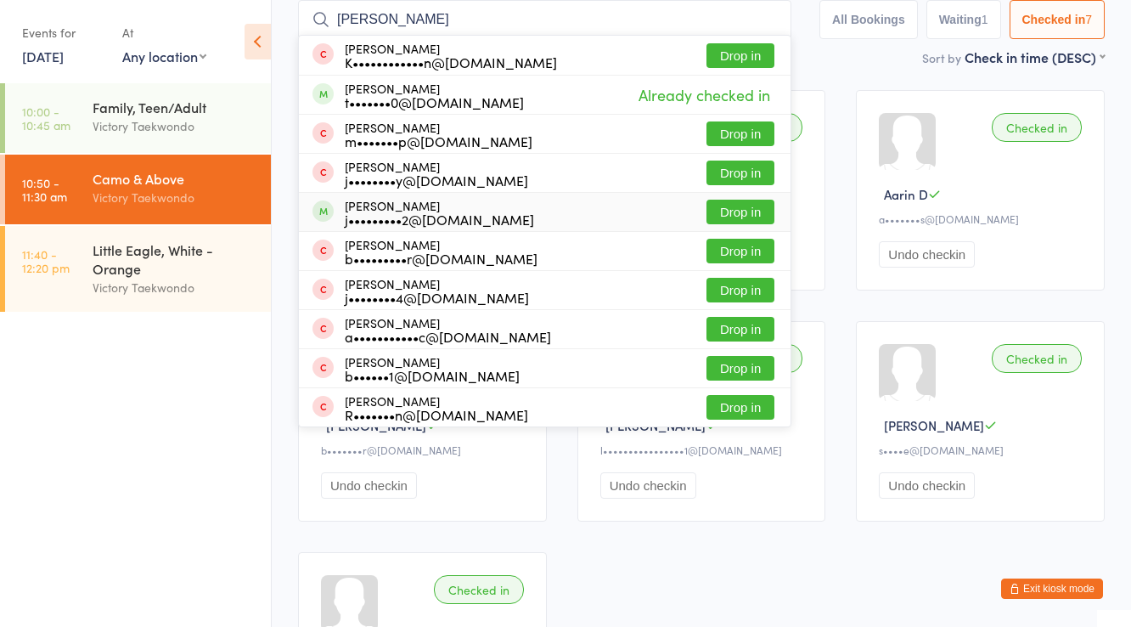
type input "ryan"
click at [452, 222] on div "j•••••••••2@hotmail.com" at bounding box center [439, 219] width 189 height 14
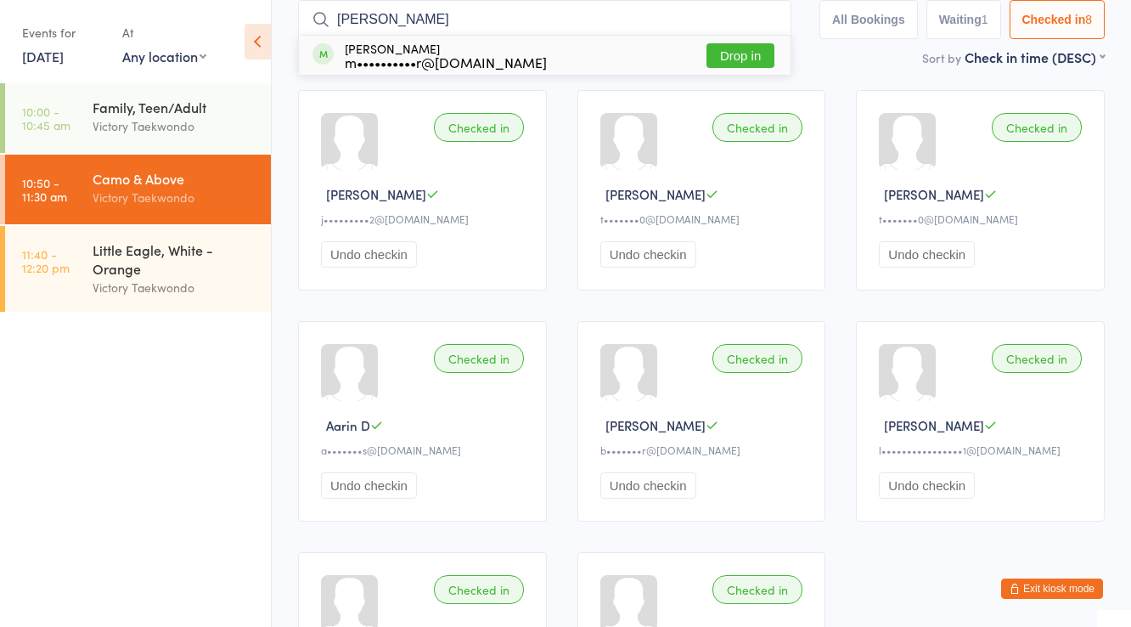
type input "wesley"
click at [373, 60] on div "m••••••••••r@verizon.net" at bounding box center [446, 62] width 202 height 14
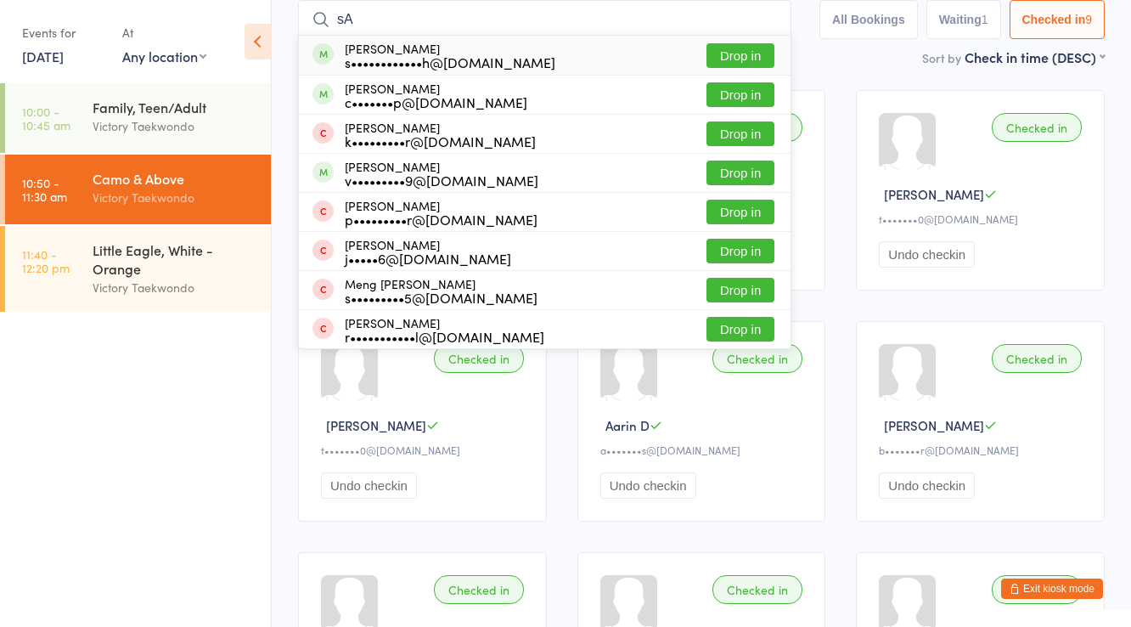
type input "s"
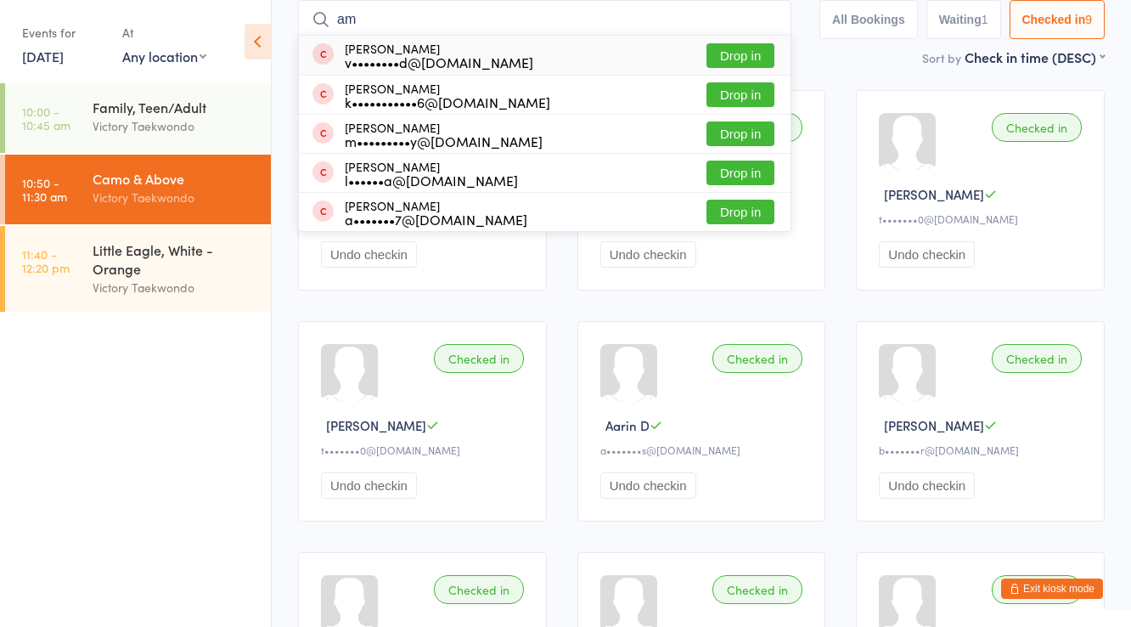
type input "a"
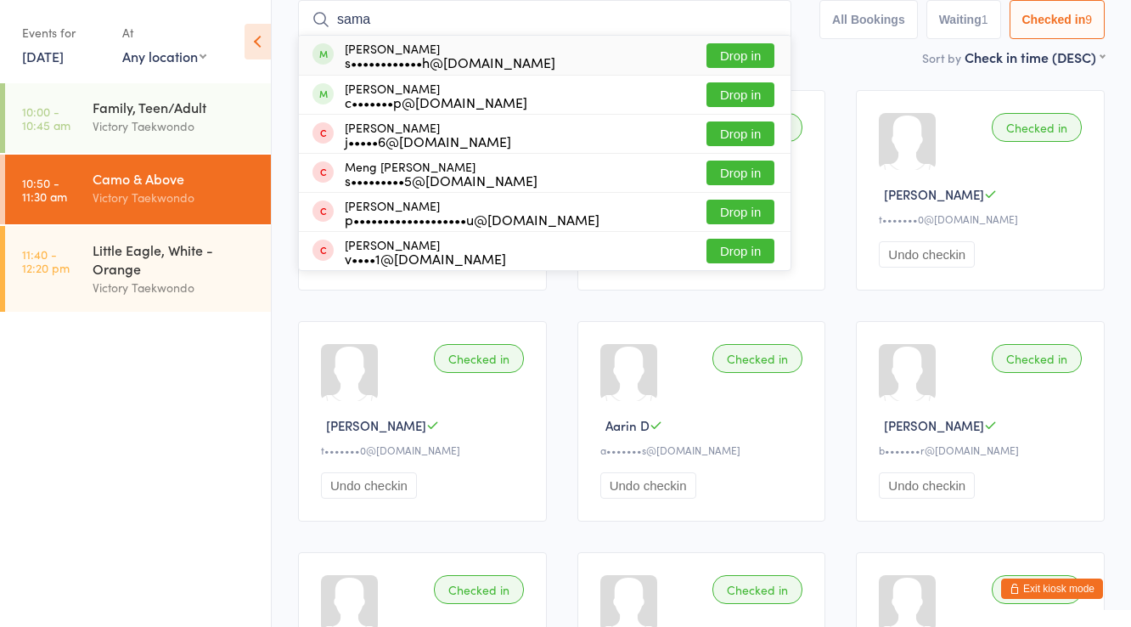
type input "sama"
click at [373, 60] on div "s••••••••••••h@gmail.com" at bounding box center [450, 62] width 211 height 14
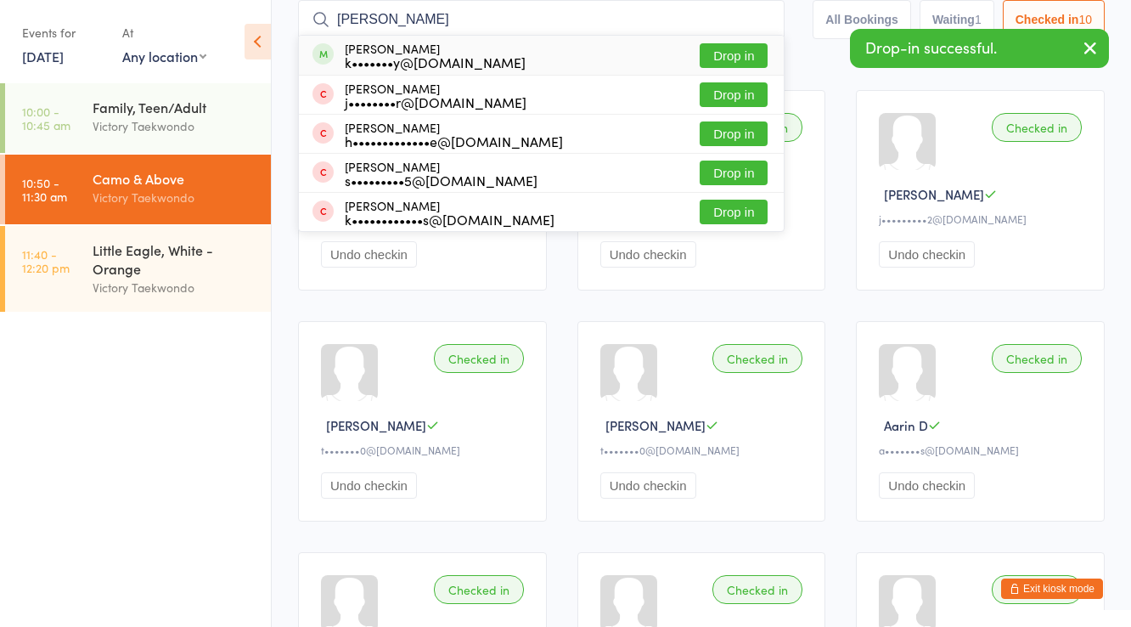
type input "hank"
click at [373, 60] on div "k•••••••y@gmail.com" at bounding box center [435, 62] width 181 height 14
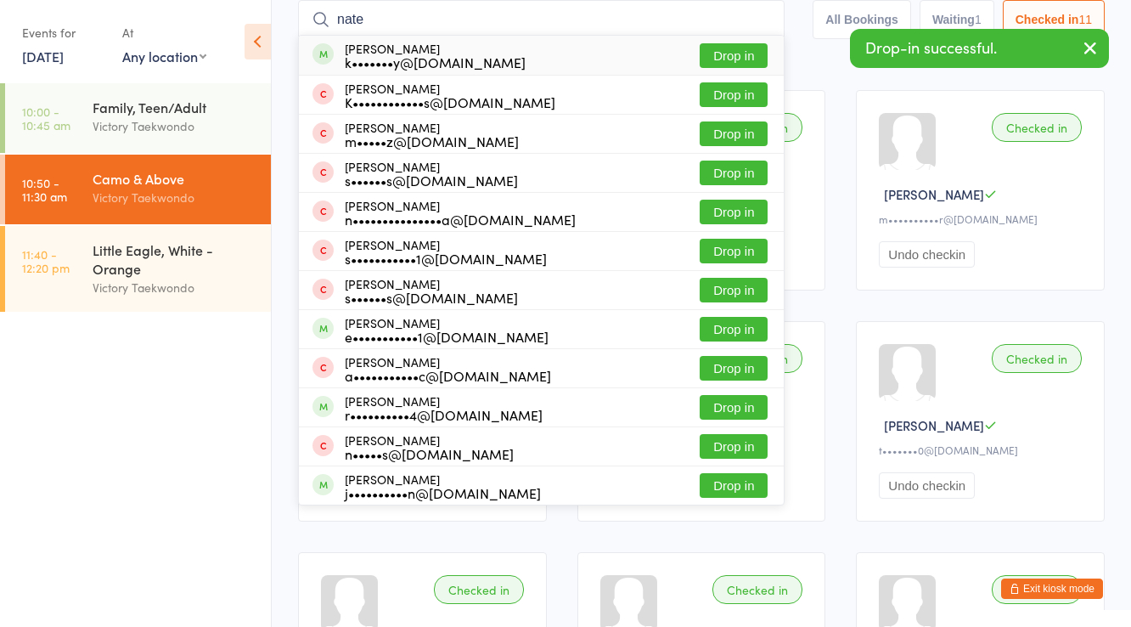
type input "nate"
click at [374, 59] on div "k•••••••y@gmail.com" at bounding box center [435, 62] width 181 height 14
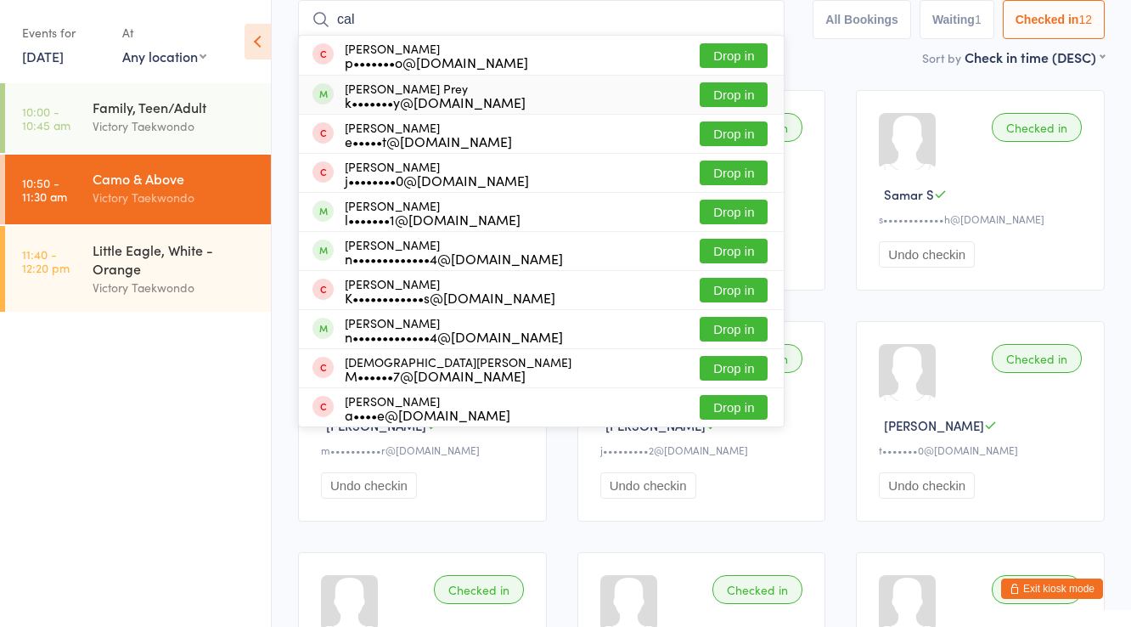
type input "cal"
click at [363, 90] on div "Calvin Prey k•••••••y@gmail.com" at bounding box center [435, 95] width 181 height 27
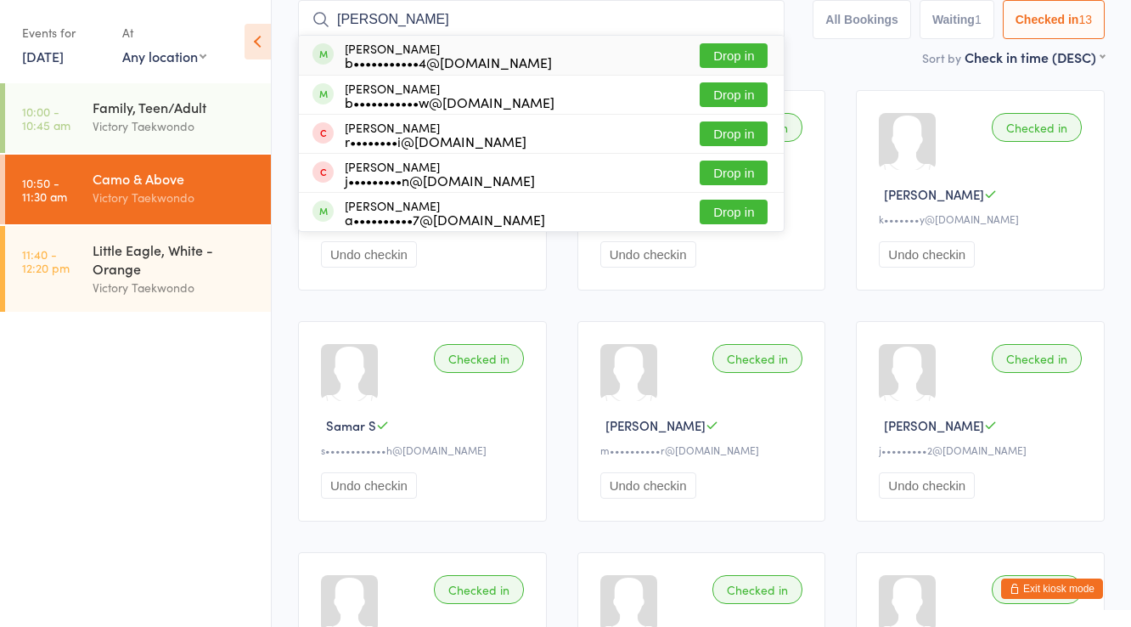
type input "jake"
click at [394, 55] on div "b•••••••••••4@gmail.com" at bounding box center [448, 62] width 207 height 14
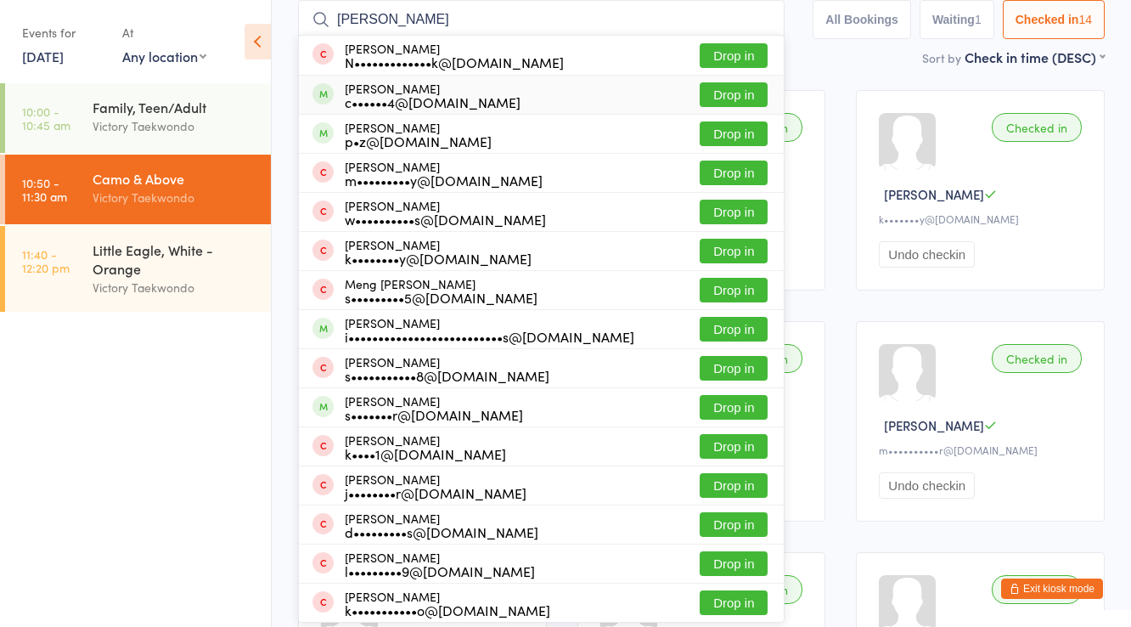
type input "liam m"
click at [375, 97] on div "c••••••4@comcast.net" at bounding box center [433, 102] width 176 height 14
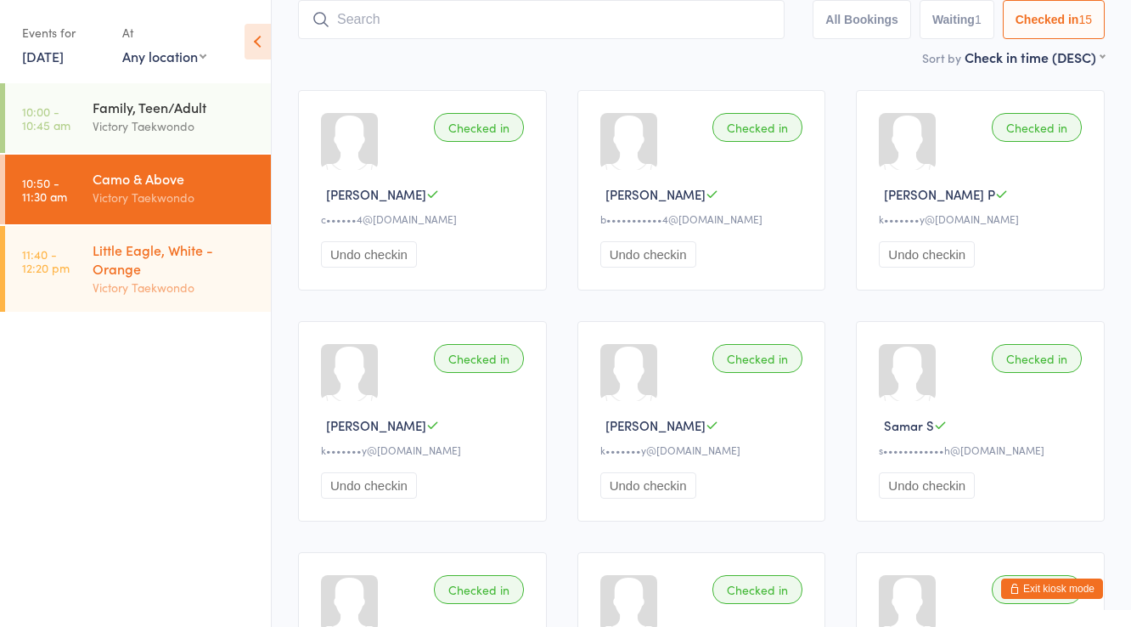
click at [178, 252] on div "Little Eagle, White - Orange" at bounding box center [175, 258] width 164 height 37
